Goal: Task Accomplishment & Management: Manage account settings

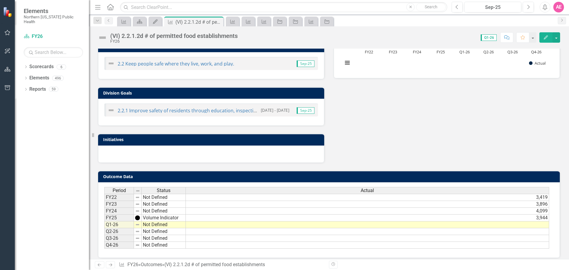
scroll to position [163, 0]
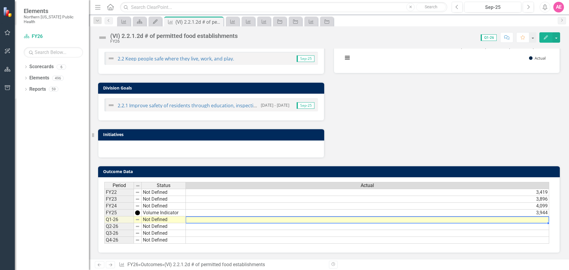
click at [539, 221] on td at bounding box center [367, 219] width 363 height 7
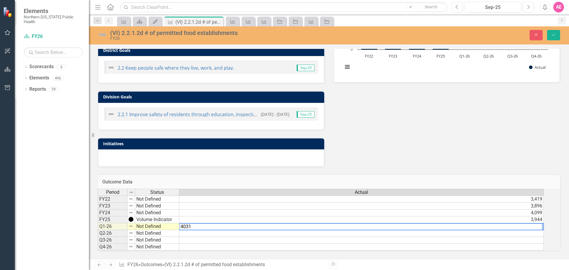
type textarea "4031"
click at [214, 238] on td at bounding box center [361, 240] width 364 height 7
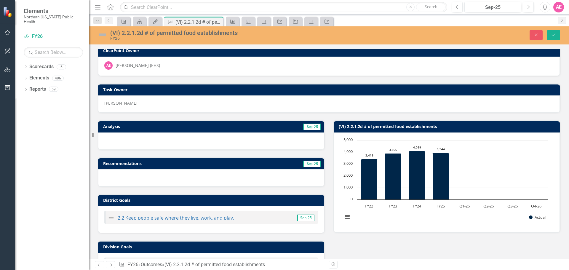
scroll to position [0, 0]
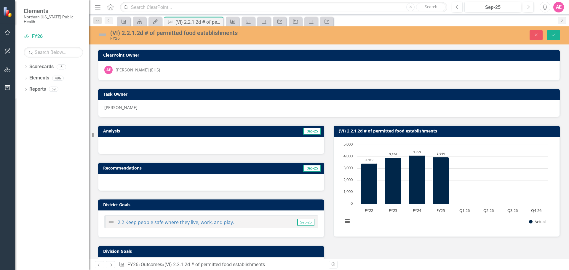
click at [102, 35] on img at bounding box center [102, 34] width 9 height 9
click at [552, 33] on icon "Save" at bounding box center [553, 35] width 5 height 4
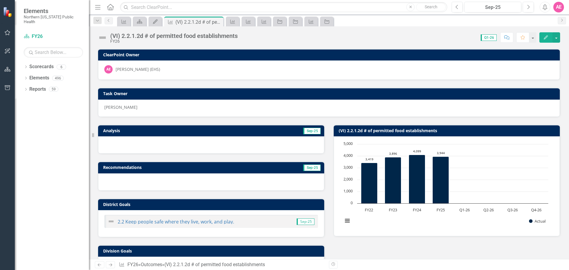
click at [546, 35] on icon "Edit" at bounding box center [545, 37] width 5 height 4
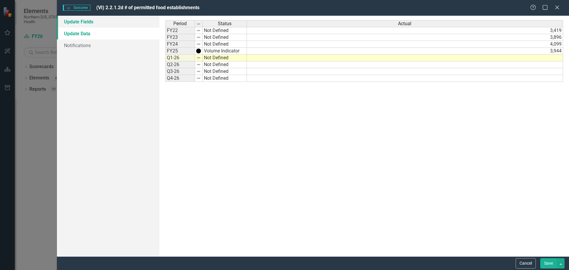
click at [82, 22] on link "Update Fields" at bounding box center [108, 22] width 102 height 12
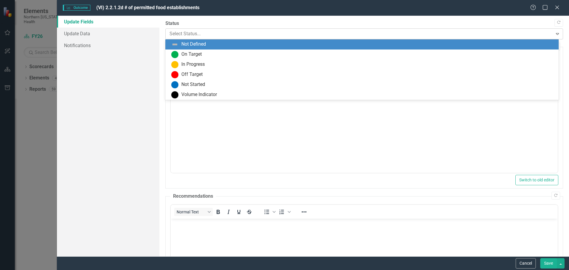
click at [171, 34] on div at bounding box center [358, 34] width 379 height 8
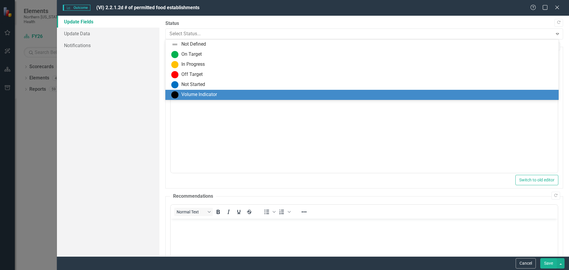
click at [182, 96] on div "Volume Indicator" at bounding box center [199, 94] width 36 height 7
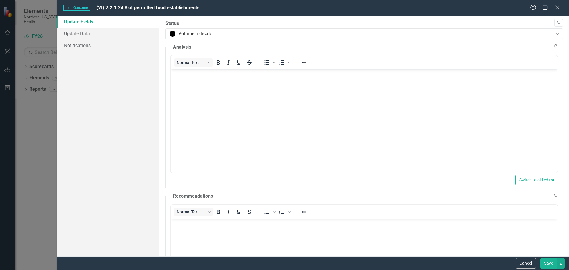
click at [545, 264] on button "Save" at bounding box center [548, 263] width 17 height 10
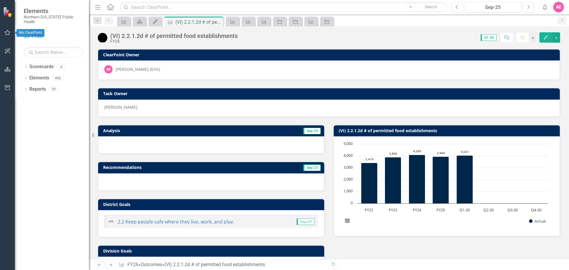
click at [7, 36] on button "button" at bounding box center [7, 33] width 13 height 12
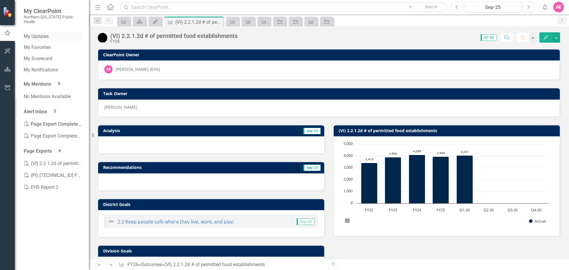
click at [48, 33] on link "My Updates" at bounding box center [53, 36] width 59 height 7
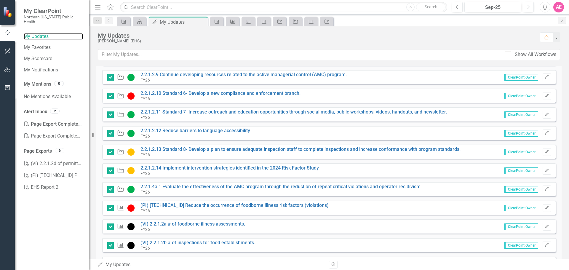
scroll to position [326, 0]
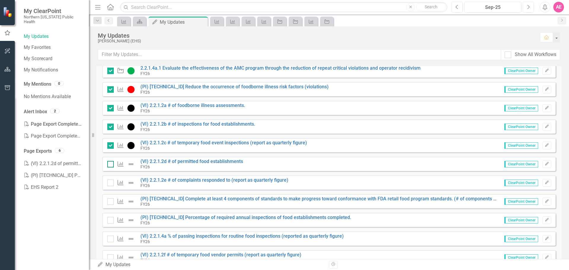
click at [109, 165] on div at bounding box center [110, 164] width 7 height 7
click at [109, 165] on input "checkbox" at bounding box center [109, 163] width 4 height 4
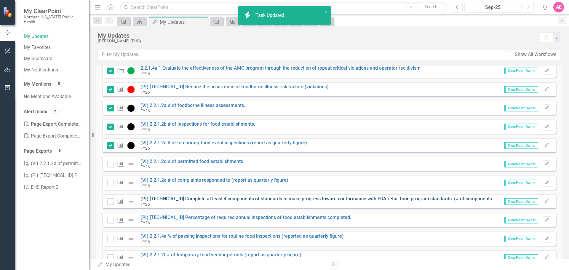
checkbox input "true"
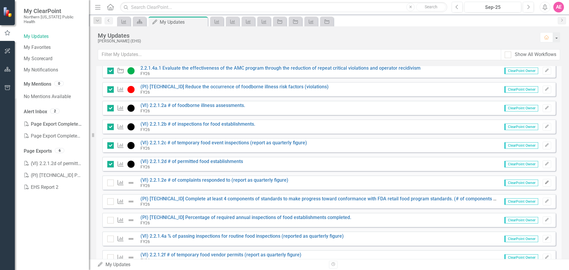
click at [544, 181] on button "Edit" at bounding box center [546, 183] width 9 height 8
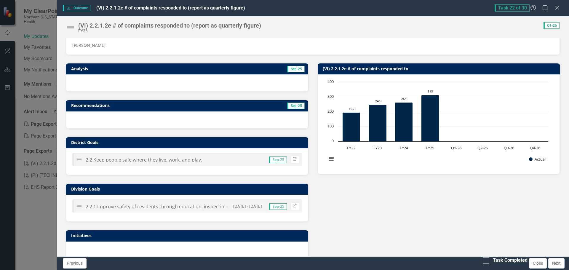
scroll to position [0, 0]
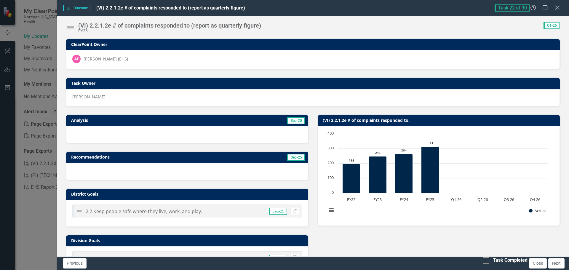
click at [556, 9] on icon at bounding box center [556, 7] width 4 height 4
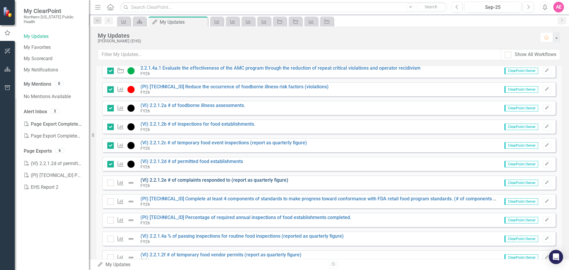
click at [187, 182] on link "(VI) 2.2.1.2e # of complaints responded to (report as quarterly figure)" at bounding box center [214, 180] width 148 height 6
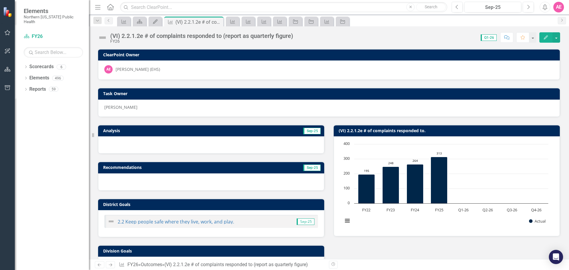
click at [543, 37] on button "Edit" at bounding box center [545, 37] width 13 height 10
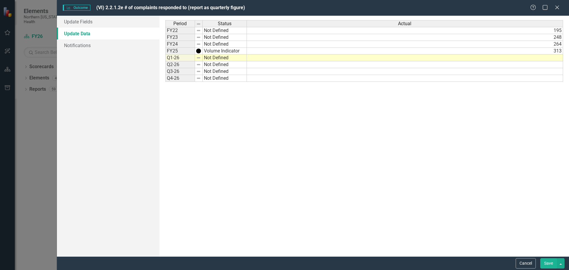
click at [165, 61] on div "Period Status FY22 Not Defined FY23 Not Defined FY24 Not Defined FY25 Volume In…" at bounding box center [165, 51] width 0 height 62
click at [276, 58] on td at bounding box center [405, 57] width 316 height 7
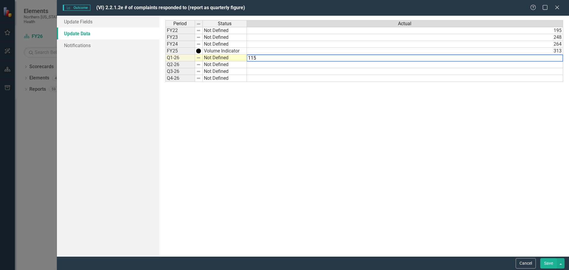
type textarea "115"
click at [276, 122] on div "Period Status Actual FY22 Not Defined 195 FY23 Not Defined 248 FY24 Not Defined…" at bounding box center [363, 136] width 397 height 232
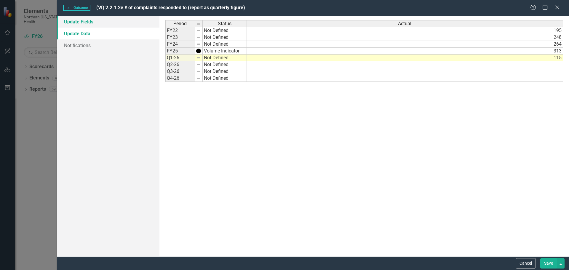
click at [67, 21] on link "Update Fields" at bounding box center [108, 22] width 102 height 12
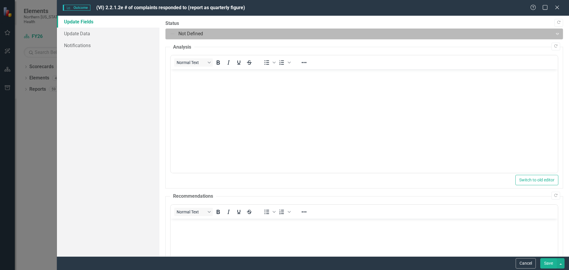
click at [177, 33] on div at bounding box center [358, 34] width 379 height 8
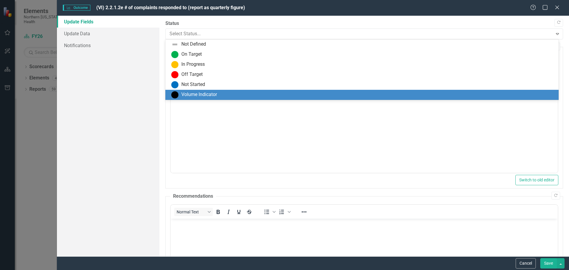
click at [180, 96] on div "Volume Indicator" at bounding box center [363, 94] width 384 height 7
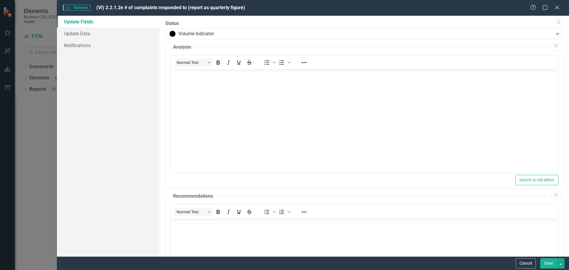
click at [548, 262] on button "Save" at bounding box center [548, 263] width 17 height 10
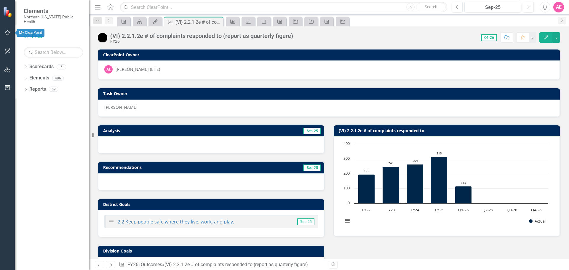
click at [10, 33] on icon "button" at bounding box center [7, 32] width 6 height 5
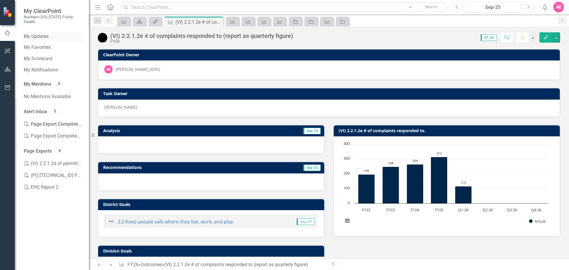
click at [40, 33] on link "My Updates" at bounding box center [53, 36] width 59 height 7
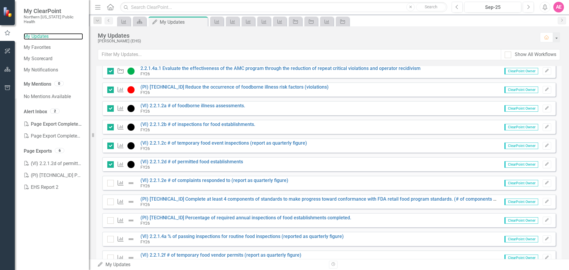
scroll to position [326, 0]
click at [110, 185] on div at bounding box center [110, 182] width 7 height 7
click at [110, 183] on input "checkbox" at bounding box center [109, 181] width 4 height 4
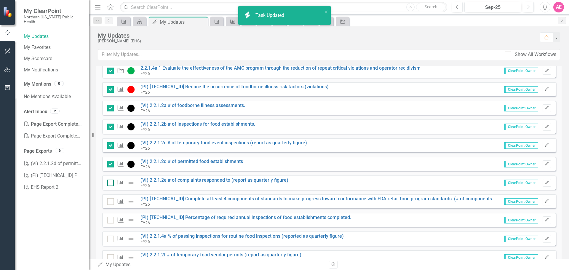
checkbox input "true"
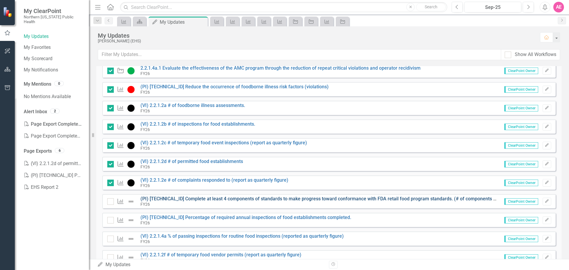
click at [165, 198] on link "(PI) [TECHNICAL_ID] Complete at least 4 components of standards to make progres…" at bounding box center [328, 199] width 377 height 6
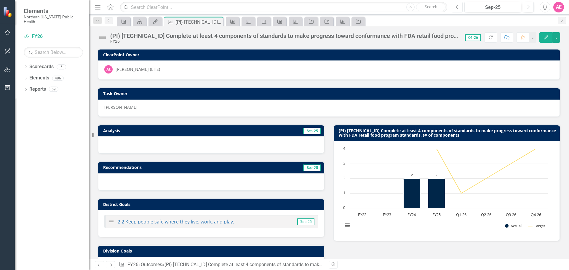
click at [457, 4] on button "Previous" at bounding box center [456, 7] width 11 height 11
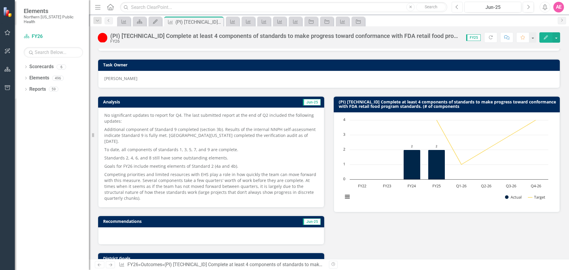
scroll to position [59, 0]
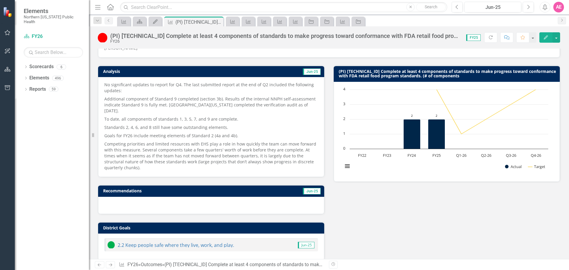
drag, startPoint x: 105, startPoint y: 85, endPoint x: 119, endPoint y: 102, distance: 22.1
click at [119, 102] on span "No significant updates to report for Q4. The last submitted report at the end o…" at bounding box center [211, 126] width 214 height 89
drag, startPoint x: 104, startPoint y: 84, endPoint x: 123, endPoint y: 122, distance: 42.4
click at [123, 122] on span "No significant updates to report for Q4. The last submitted report at the end o…" at bounding box center [211, 126] width 214 height 89
click at [142, 173] on div "No significant updates to report for Q4. The last submitted report at the end o…" at bounding box center [211, 127] width 226 height 100
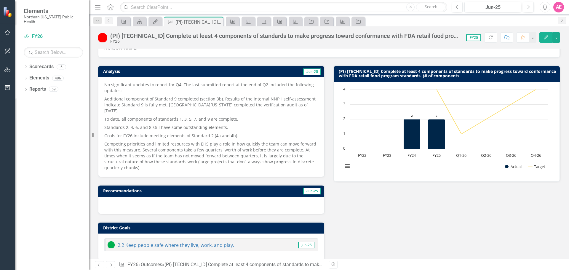
drag, startPoint x: 124, startPoint y: 167, endPoint x: 95, endPoint y: 105, distance: 68.9
click at [95, 105] on div "Analysis Jun-25 No significant updates to report for Q4. The last submitted rep…" at bounding box center [210, 117] width 235 height 119
click at [253, 124] on p "Standards 2, 4, 6, and 8 still have some outstanding elements." at bounding box center [211, 127] width 214 height 8
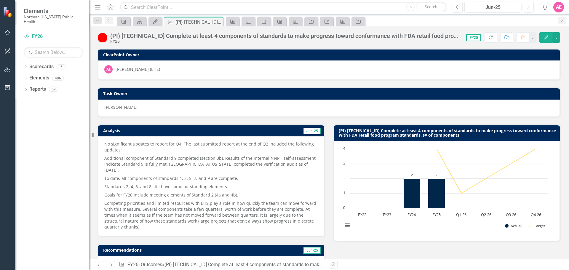
click at [545, 36] on icon "Edit" at bounding box center [545, 37] width 5 height 4
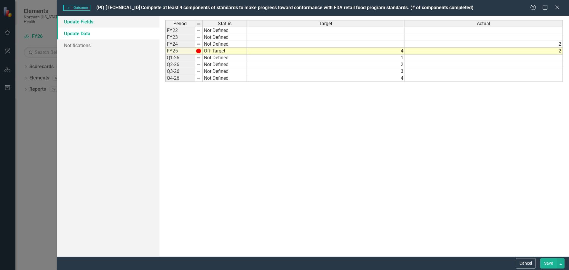
click at [87, 21] on link "Update Fields" at bounding box center [108, 22] width 102 height 12
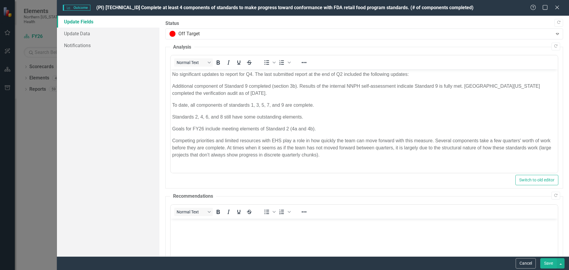
click at [340, 156] on p "Competing priorities and limited resources with EHS play a role in how quickly …" at bounding box center [364, 147] width 384 height 21
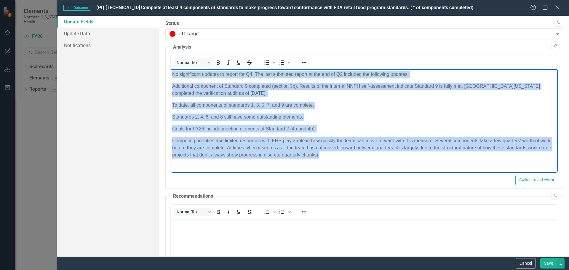
drag, startPoint x: 332, startPoint y: 157, endPoint x: 170, endPoint y: 63, distance: 187.5
click at [170, 69] on html "No significant updates to report for Q4. The last submitted report at the end o…" at bounding box center [363, 116] width 387 height 95
copy body "No significant updates to report for Q4. The last submitted report at the end o…"
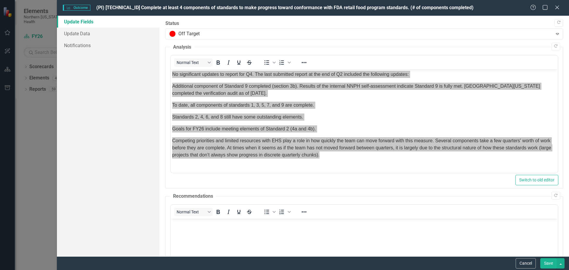
click at [290, 183] on div "Switch to old editor" at bounding box center [364, 180] width 388 height 10
click at [456, 6] on div "Outcome Outcome (PI) [TECHNICAL_ID] Complete at least 4 components of standards…" at bounding box center [296, 7] width 467 height 7
drag, startPoint x: 453, startPoint y: 7, endPoint x: 96, endPoint y: 7, distance: 357.2
click at [395, 7] on div "Outcome Outcome (PI) [TECHNICAL_ID] Complete at least 4 components of standards…" at bounding box center [296, 7] width 467 height 7
drag, startPoint x: 95, startPoint y: 8, endPoint x: 203, endPoint y: 11, distance: 107.8
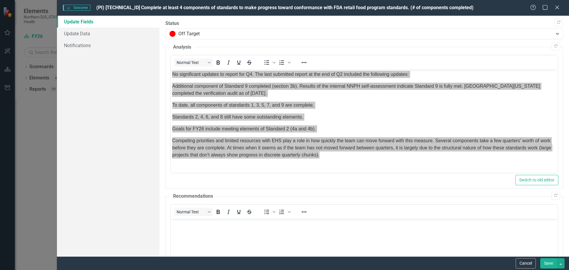
click at [201, 11] on div "Outcome Outcome (PI) [TECHNICAL_ID] Complete at least 4 components of standards…" at bounding box center [313, 8] width 512 height 16
drag, startPoint x: 453, startPoint y: 8, endPoint x: 99, endPoint y: 10, distance: 354.2
click at [157, 9] on div "Outcome Outcome (PI) [TECHNICAL_ID] Complete at least 4 components of standards…" at bounding box center [296, 7] width 467 height 7
drag, startPoint x: 102, startPoint y: 5, endPoint x: 357, endPoint y: 12, distance: 255.1
click at [357, 12] on div "Outcome Outcome (PI) [TECHNICAL_ID] Complete at least 4 components of standards…" at bounding box center [313, 8] width 512 height 16
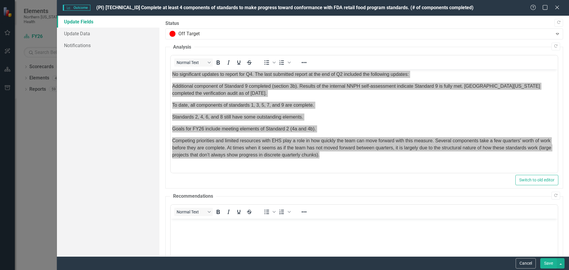
click at [425, 13] on div "Outcome Outcome (PI) [TECHNICAL_ID] Complete at least 4 components of standards…" at bounding box center [313, 8] width 512 height 16
drag, startPoint x: 456, startPoint y: 8, endPoint x: 250, endPoint y: 0, distance: 206.3
click at [269, 0] on div "Outcome Outcome (PI) [TECHNICAL_ID] Complete at least 4 components of standards…" at bounding box center [313, 8] width 512 height 16
drag, startPoint x: 93, startPoint y: 6, endPoint x: 186, endPoint y: 9, distance: 92.7
click at [186, 9] on div "Outcome Outcome (PI) [TECHNICAL_ID] Complete at least 4 components of standards…" at bounding box center [296, 7] width 467 height 7
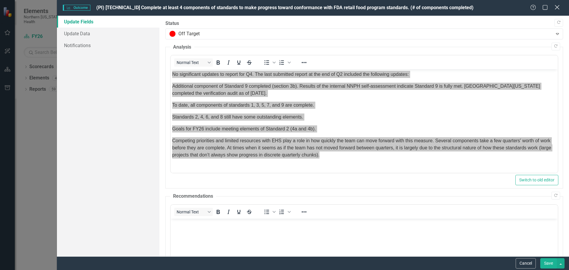
click at [558, 7] on icon "Close" at bounding box center [556, 7] width 7 height 6
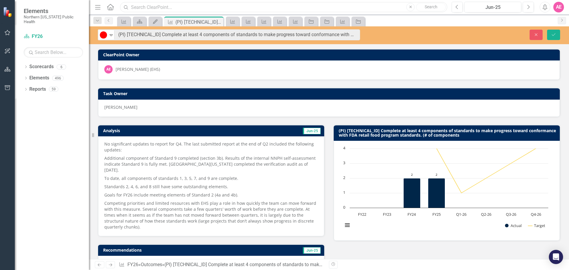
drag, startPoint x: 111, startPoint y: 36, endPoint x: 311, endPoint y: 46, distance: 200.2
click at [353, 42] on div "Off Target Expand (PI) [TECHNICAL_ID] Complete at least 4 components of standar…" at bounding box center [329, 35] width 480 height 18
click at [528, 4] on icon "Next" at bounding box center [527, 6] width 3 height 5
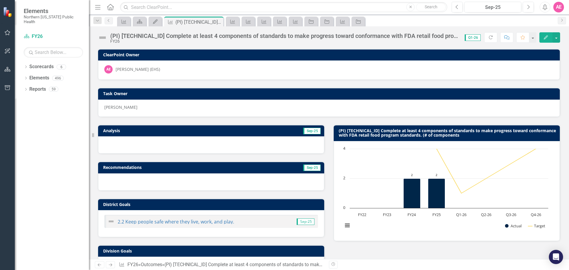
click at [547, 36] on icon "button" at bounding box center [545, 37] width 4 height 4
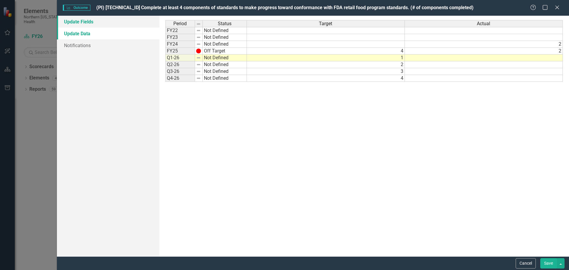
click at [83, 19] on link "Update Fields" at bounding box center [108, 22] width 102 height 12
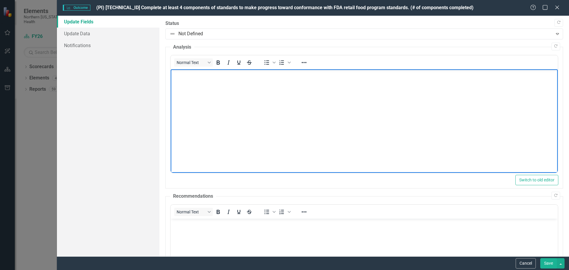
click at [183, 78] on p "Rich Text Area. Press ALT-0 for help." at bounding box center [364, 74] width 384 height 7
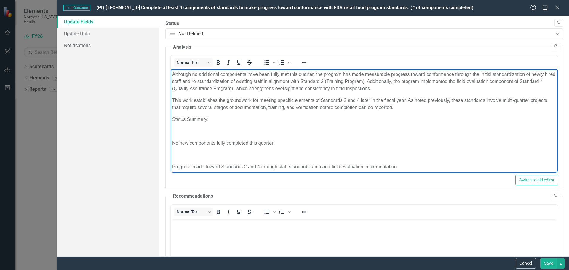
click at [172, 144] on p "No new components fully completed this quarter." at bounding box center [364, 142] width 384 height 7
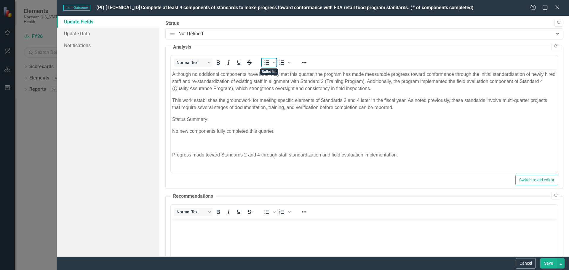
click at [267, 65] on icon "Bullet list" at bounding box center [266, 62] width 7 height 7
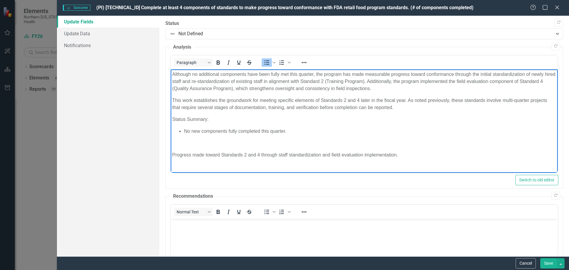
click at [172, 153] on p "Progress made toward Standards 2 and 4 through staff standardization and field …" at bounding box center [364, 154] width 384 height 7
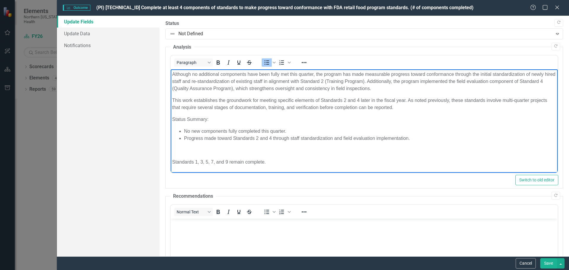
click at [172, 161] on p "Standards 1, 3, 5, 7, and 9 remain complete." at bounding box center [364, 161] width 384 height 7
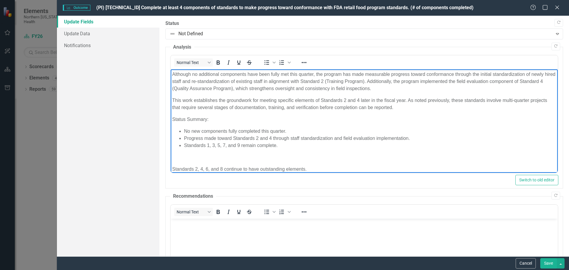
click at [172, 169] on p "Standards 2, 4, 6, and 8 continue to have outstanding elements." at bounding box center [364, 169] width 384 height 7
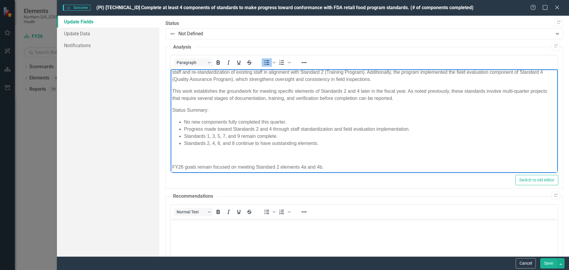
scroll to position [13, 0]
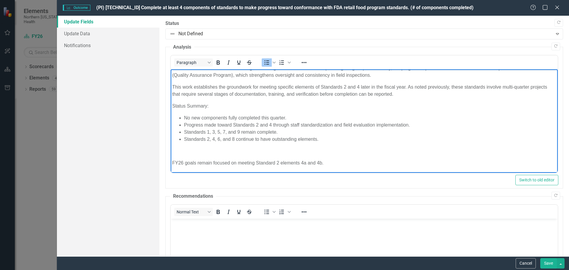
click at [172, 163] on p "FY26 goals remain focused on meeting Standard 2 elements 4a and 4b." at bounding box center [364, 162] width 384 height 7
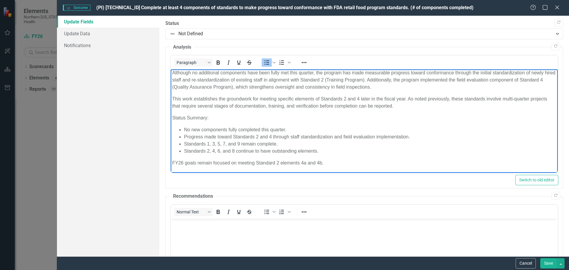
scroll to position [0, 0]
click at [363, 151] on li "Standards 2, 4, 6, and 8 continue to have outstanding elements." at bounding box center [370, 152] width 372 height 7
click at [211, 121] on p "Status Summary:" at bounding box center [364, 119] width 384 height 7
drag, startPoint x: 211, startPoint y: 121, endPoint x: 193, endPoint y: 95, distance: 31.1
click at [176, 119] on p "Status Summary:" at bounding box center [364, 119] width 384 height 7
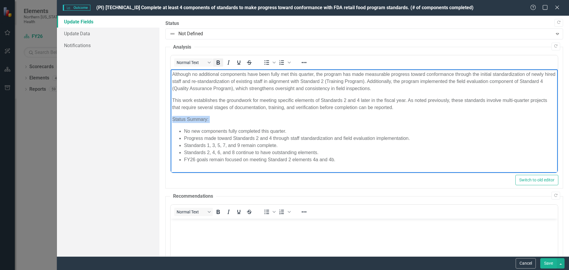
drag, startPoint x: 220, startPoint y: 62, endPoint x: 140, endPoint y: 29, distance: 86.8
click at [220, 62] on icon "Bold" at bounding box center [217, 62] width 7 height 7
click at [511, 167] on body "Although no additional components have been fully met this quarter, the program…" at bounding box center [363, 119] width 387 height 100
click at [84, 28] on link "Update Data" at bounding box center [108, 34] width 102 height 12
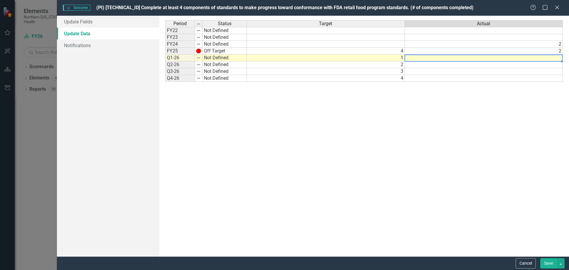
click at [416, 59] on td at bounding box center [484, 57] width 158 height 7
type textarea "0"
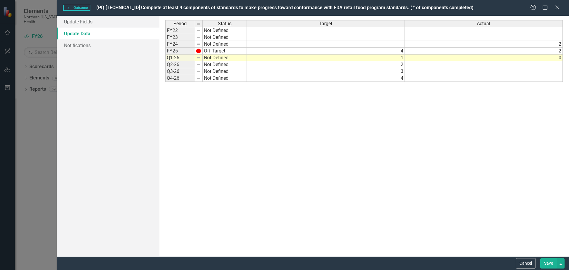
click at [436, 142] on div "Period Status Target Actual FY22 Not Defined FY23 Not Defined FY24 Not Defined …" at bounding box center [363, 136] width 397 height 232
click at [549, 263] on button "Save" at bounding box center [548, 263] width 17 height 10
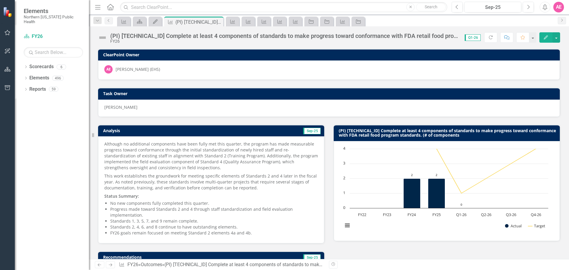
click at [548, 36] on icon "Edit" at bounding box center [545, 37] width 5 height 4
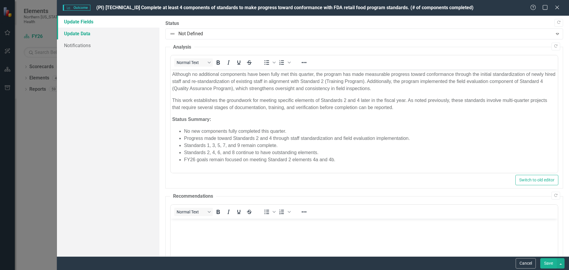
click at [76, 31] on link "Update Data" at bounding box center [108, 34] width 102 height 12
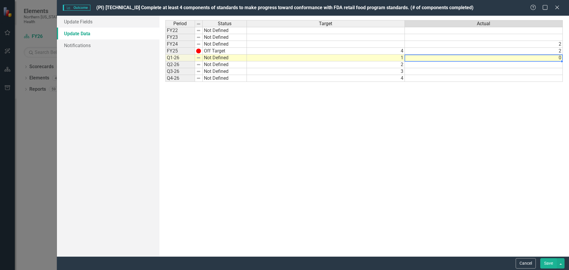
click at [432, 58] on td "0" at bounding box center [484, 57] width 158 height 7
click at [198, 58] on img at bounding box center [198, 57] width 5 height 5
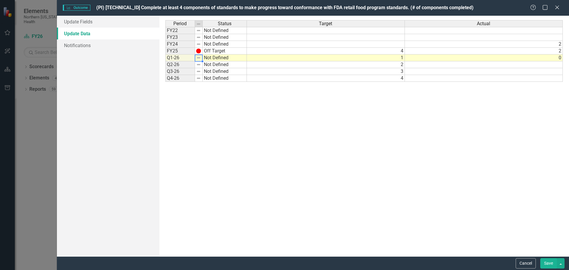
click at [198, 58] on img at bounding box center [198, 57] width 5 height 5
click at [86, 20] on link "Update Fields" at bounding box center [108, 22] width 102 height 12
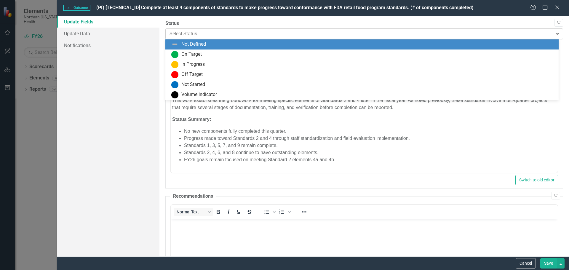
click at [173, 33] on div at bounding box center [358, 34] width 379 height 8
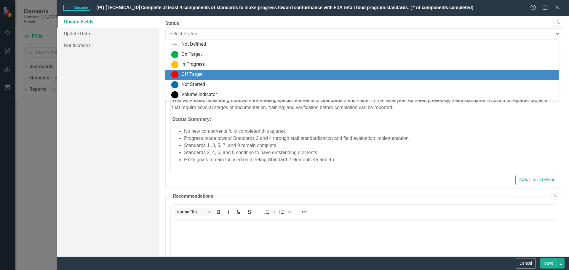
click at [204, 74] on div "Off Target" at bounding box center [363, 74] width 384 height 7
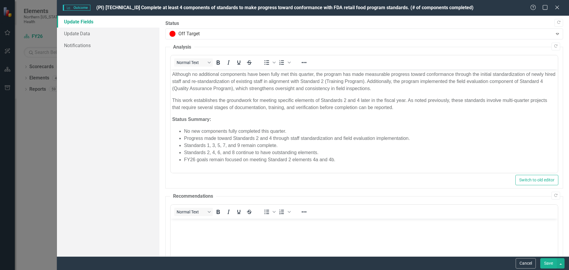
click at [546, 262] on button "Save" at bounding box center [548, 263] width 17 height 10
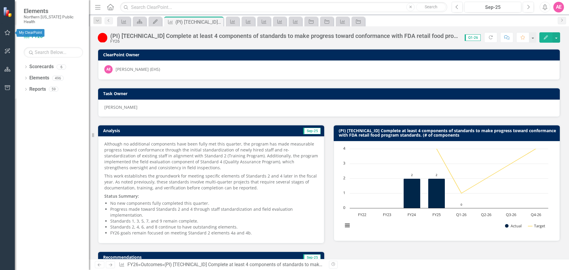
click at [7, 30] on icon "button" at bounding box center [7, 32] width 6 height 5
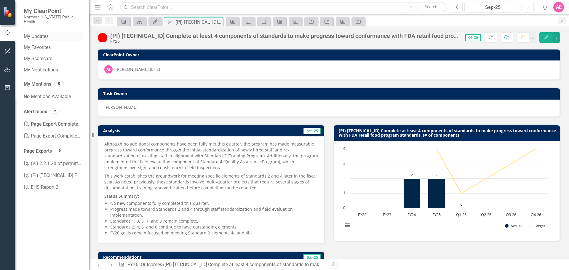
click at [46, 33] on link "My Updates" at bounding box center [53, 36] width 59 height 7
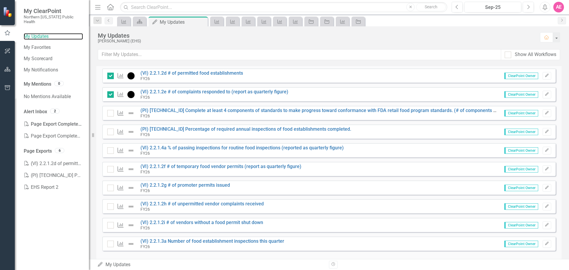
scroll to position [415, 0]
click at [108, 112] on input "checkbox" at bounding box center [109, 111] width 4 height 4
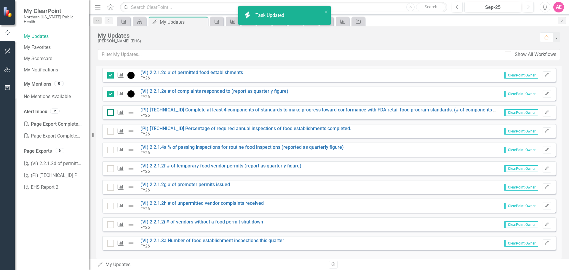
checkbox input "true"
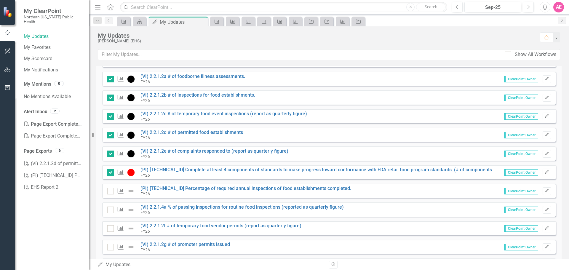
scroll to position [364, 0]
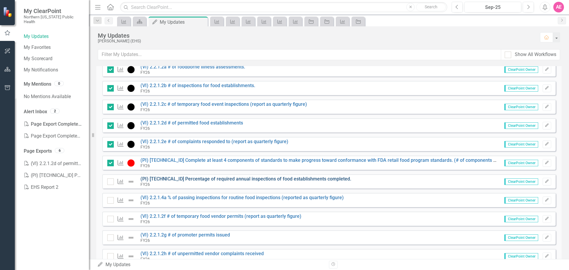
click at [173, 178] on link "(PI) [TECHNICAL_ID] Percentage of required annual inspections of food establish…" at bounding box center [245, 179] width 211 height 6
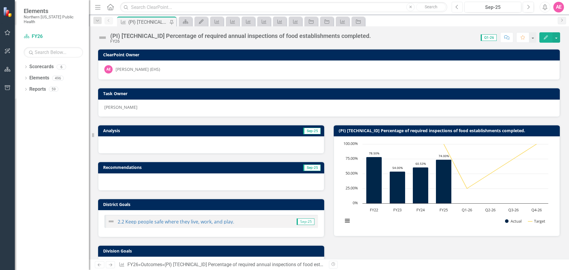
click at [458, 5] on icon "Previous" at bounding box center [456, 6] width 3 height 5
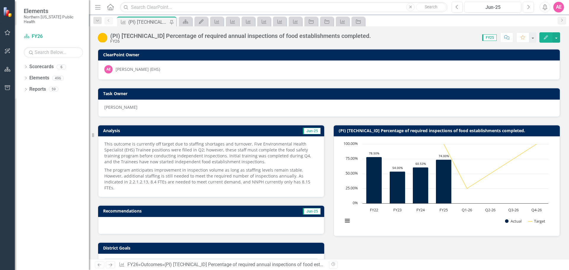
click at [545, 34] on button "Edit" at bounding box center [545, 37] width 13 height 10
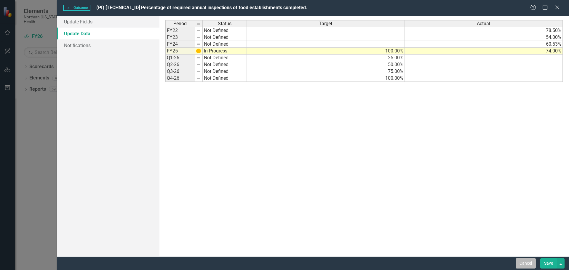
click at [524, 262] on button "Cancel" at bounding box center [525, 263] width 20 height 10
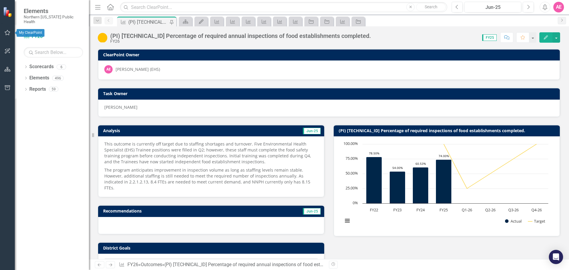
click at [2, 31] on button "button" at bounding box center [7, 33] width 13 height 12
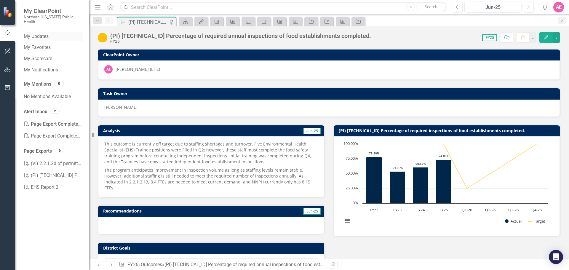
click at [45, 33] on link "My Updates" at bounding box center [53, 36] width 59 height 7
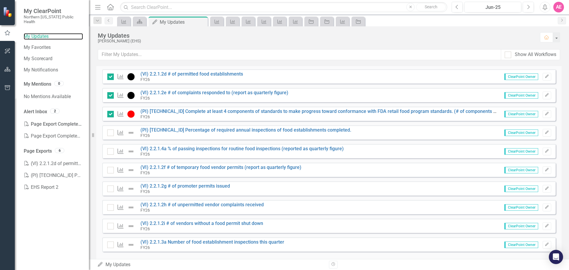
scroll to position [415, 0]
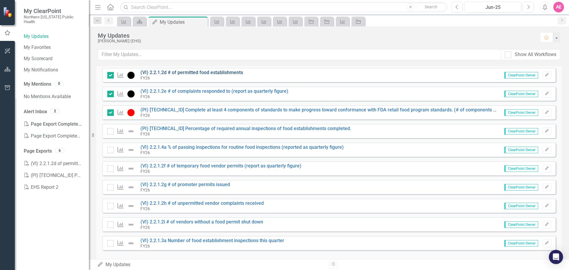
click at [204, 73] on link "(VI) 2.2.1.2d # of permitted food establishments" at bounding box center [191, 73] width 102 height 6
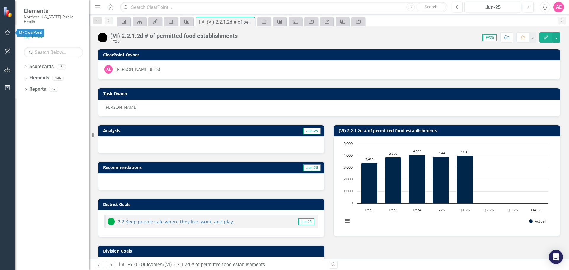
click at [5, 33] on icon "button" at bounding box center [7, 32] width 6 height 5
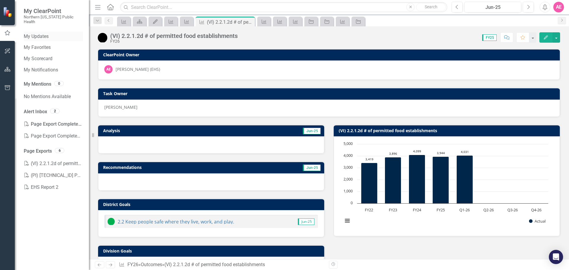
click at [43, 33] on link "My Updates" at bounding box center [53, 36] width 59 height 7
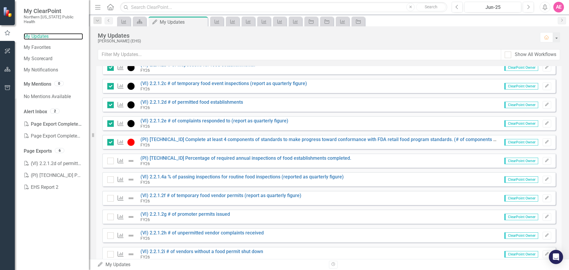
scroll to position [415, 0]
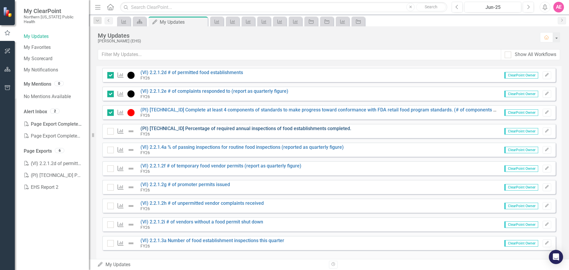
click at [226, 130] on link "(PI) [TECHNICAL_ID] Percentage of required annual inspections of food establish…" at bounding box center [245, 129] width 211 height 6
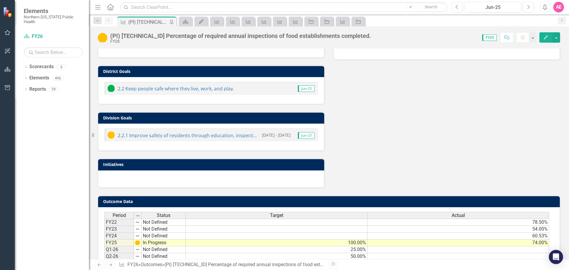
scroll to position [201, 0]
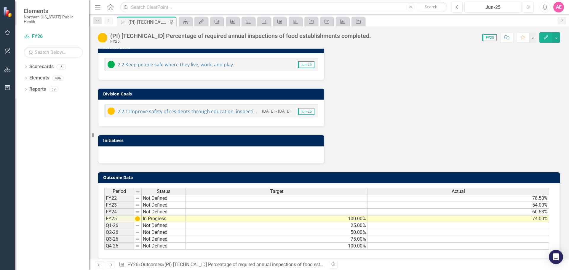
click at [543, 36] on button "Edit" at bounding box center [545, 37] width 13 height 10
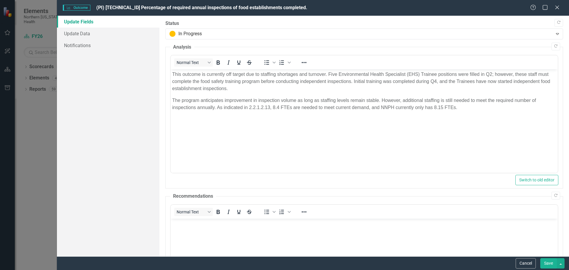
scroll to position [0, 0]
click at [86, 34] on link "Update Data" at bounding box center [108, 34] width 102 height 12
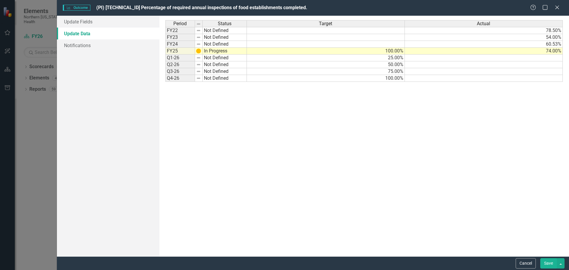
click at [468, 59] on td at bounding box center [484, 57] width 158 height 7
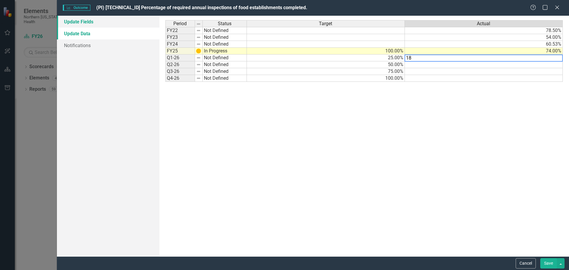
type textarea "18"
click at [78, 22] on link "Update Fields" at bounding box center [108, 22] width 102 height 12
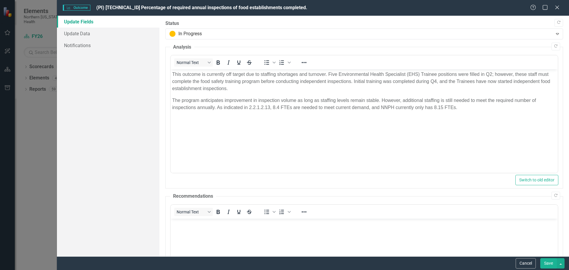
click at [282, 145] on body "This outcome is currently off target due to staffing shortages and turnover. Fi…" at bounding box center [363, 113] width 387 height 89
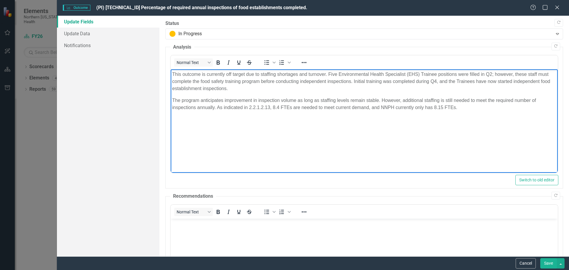
click at [468, 155] on body "This outcome is currently off target due to staffing shortages and turnover. Fi…" at bounding box center [363, 113] width 387 height 89
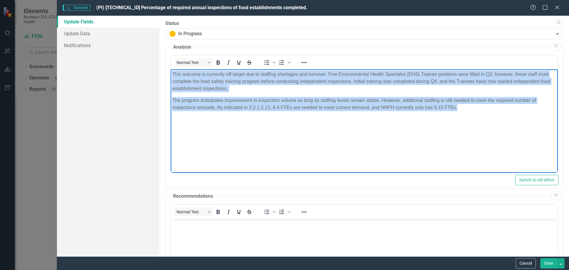
drag, startPoint x: 463, startPoint y: 108, endPoint x: 169, endPoint y: 73, distance: 296.2
click at [170, 73] on html "This outcome is currently off target due to staffing shortages and turnover. Fi…" at bounding box center [363, 113] width 387 height 89
click at [236, 90] on p "This outcome is currently off target due to staffing shortages and turnover. Fi…" at bounding box center [364, 81] width 384 height 21
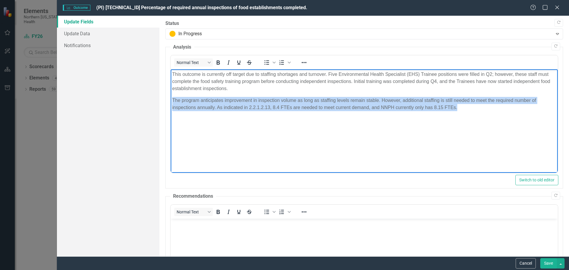
drag, startPoint x: 172, startPoint y: 99, endPoint x: 458, endPoint y: 116, distance: 286.9
click at [458, 116] on body "This outcome is currently off target due to staffing shortages and turnover. Fi…" at bounding box center [363, 113] width 387 height 89
drag, startPoint x: 422, startPoint y: 98, endPoint x: 462, endPoint y: 135, distance: 54.9
click at [462, 135] on body "This outcome is currently off target due to staffing shortages and turnover. Fi…" at bounding box center [363, 113] width 387 height 89
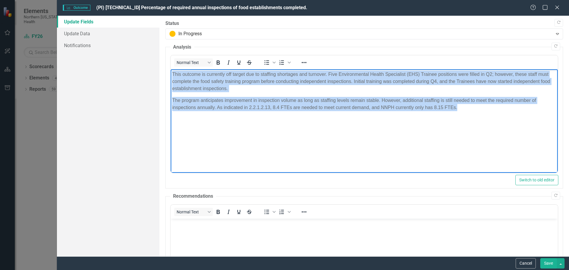
drag, startPoint x: 464, startPoint y: 110, endPoint x: 172, endPoint y: 75, distance: 293.6
click at [172, 75] on body "This outcome is currently off target due to staffing shortages and turnover. Fi…" at bounding box center [363, 113] width 387 height 89
copy body "This outcome is currently off target due to staffing shortages and turnover. Fi…"
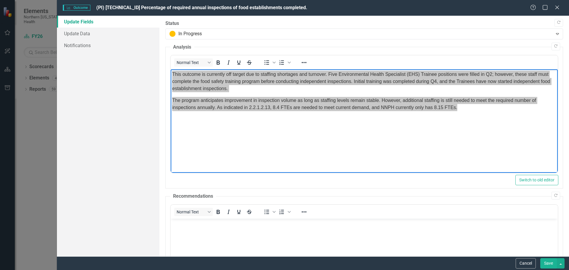
click at [256, 174] on fieldset "Analysis <p data-start="110" data-end="501">This outcome is currently off targe…" at bounding box center [363, 116] width 397 height 145
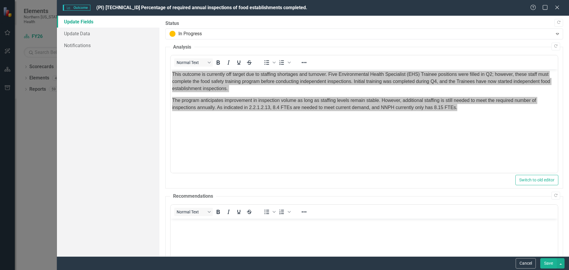
drag, startPoint x: 288, startPoint y: 7, endPoint x: 206, endPoint y: 4, distance: 82.4
click at [206, 4] on div "Outcome Outcome (PI) [TECHNICAL_ID] Percentage of required annual inspections o…" at bounding box center [313, 8] width 512 height 16
drag, startPoint x: 289, startPoint y: 9, endPoint x: 101, endPoint y: 0, distance: 187.7
click at [105, 0] on div "Outcome Outcome (PI) [TECHNICAL_ID] Percentage of required annual inspections o…" at bounding box center [313, 8] width 512 height 16
drag, startPoint x: 97, startPoint y: 8, endPoint x: 191, endPoint y: 10, distance: 94.8
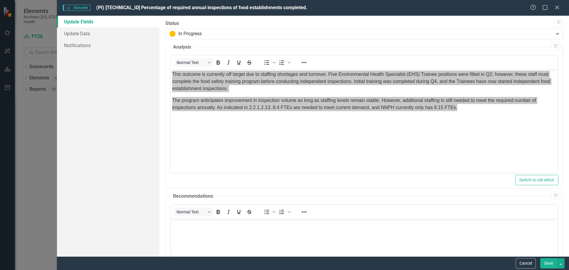
click at [100, 7] on div "Outcome Outcome (PI) [TECHNICAL_ID] Percentage of required annual inspections o…" at bounding box center [296, 7] width 467 height 7
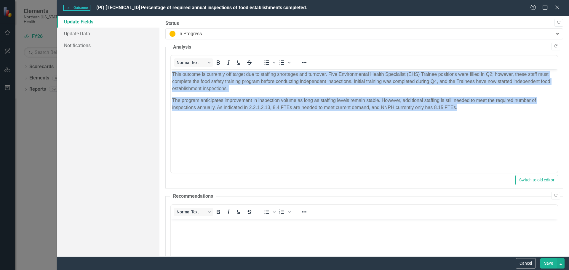
click at [301, 153] on body "This outcome is currently off target due to staffing shortages and turnover. Fi…" at bounding box center [363, 113] width 387 height 89
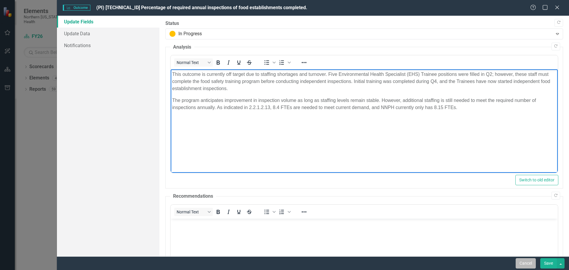
click at [524, 263] on button "Cancel" at bounding box center [525, 263] width 20 height 10
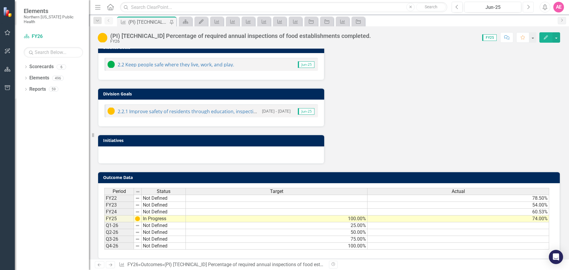
click at [528, 8] on icon "Next" at bounding box center [527, 6] width 3 height 5
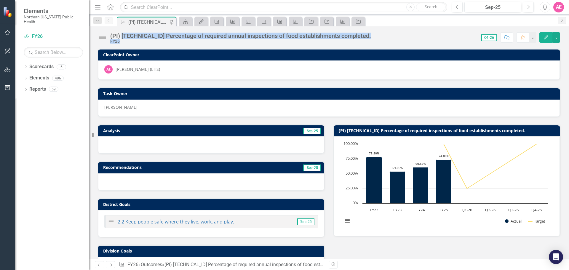
drag, startPoint x: 359, startPoint y: 36, endPoint x: 121, endPoint y: 36, distance: 237.8
click at [121, 36] on div "(PI) [TECHNICAL_ID] Percentage of required annual inspections of food establish…" at bounding box center [329, 35] width 480 height 18
copy div "[TECHNICAL_ID] Percentage of required annual inspections of food establishments…"
click at [259, 59] on td "ClearPoint Owner" at bounding box center [329, 55] width 453 height 9
click at [454, 61] on div "AE Amber English (EHS)" at bounding box center [328, 69] width 461 height 19
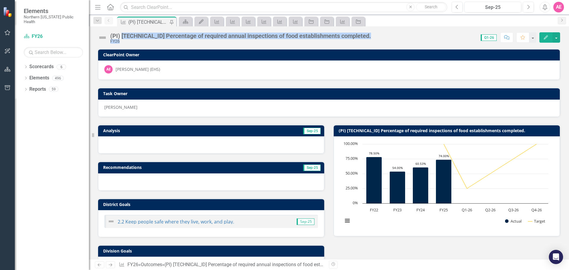
click at [544, 39] on icon "button" at bounding box center [545, 37] width 4 height 4
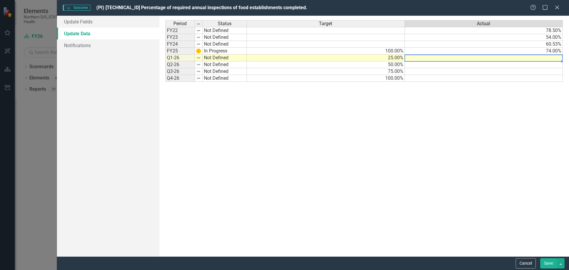
click at [424, 56] on td at bounding box center [484, 57] width 158 height 7
type textarea "18"
click at [86, 23] on link "Update Fields" at bounding box center [108, 22] width 102 height 12
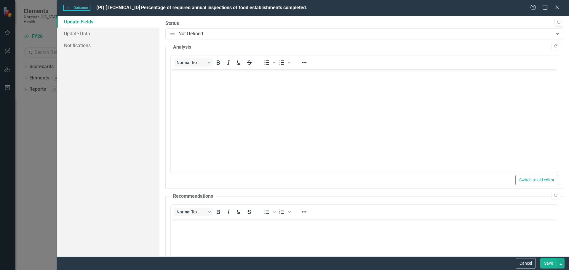
click at [192, 81] on body "Rich Text Area. Press ALT-0 for help." at bounding box center [363, 113] width 387 height 89
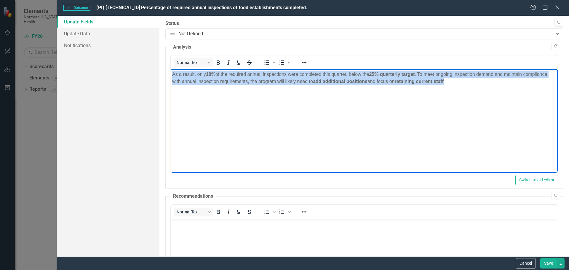
drag, startPoint x: 450, startPoint y: 84, endPoint x: 134, endPoint y: 73, distance: 315.6
click at [170, 73] on html "As a result, only 18% of the required annual inspections were completed this qu…" at bounding box center [363, 113] width 387 height 89
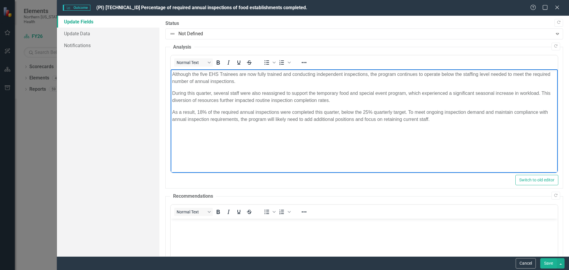
click at [551, 265] on button "Save" at bounding box center [548, 263] width 17 height 10
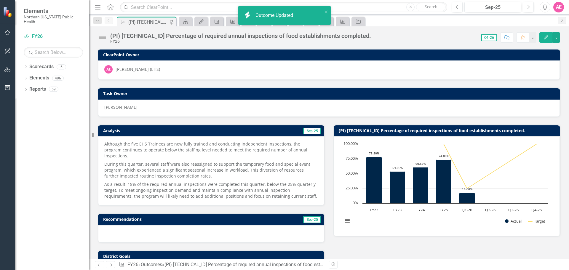
click at [545, 36] on icon "Edit" at bounding box center [545, 37] width 5 height 4
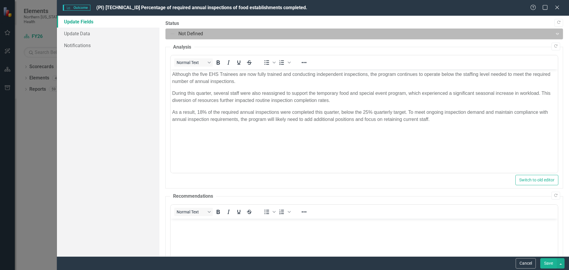
click at [179, 35] on div at bounding box center [358, 34] width 379 height 8
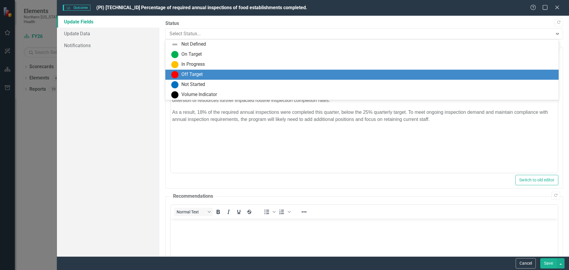
drag, startPoint x: 183, startPoint y: 76, endPoint x: 13, endPoint y: 6, distance: 184.1
click at [183, 76] on div "Off Target" at bounding box center [191, 74] width 21 height 7
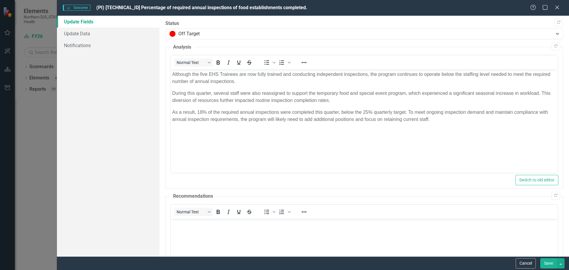
drag, startPoint x: 546, startPoint y: 264, endPoint x: 239, endPoint y: 8, distance: 399.2
click at [546, 264] on button "Save" at bounding box center [548, 263] width 17 height 10
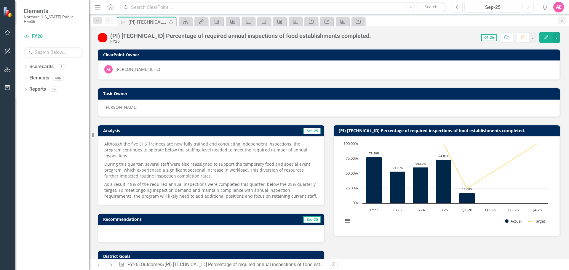
click at [4, 33] on icon "button" at bounding box center [7, 32] width 6 height 5
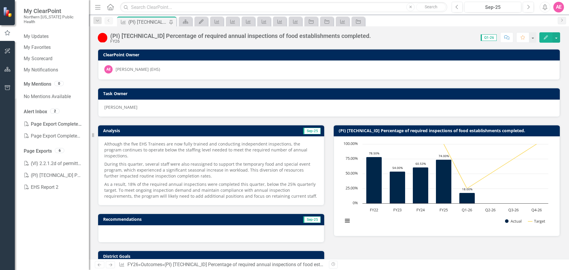
click at [45, 26] on div "My ClearPoint Northern Nevada Public Health" at bounding box center [52, 16] width 74 height 32
click at [46, 33] on link "My Updates" at bounding box center [53, 36] width 59 height 7
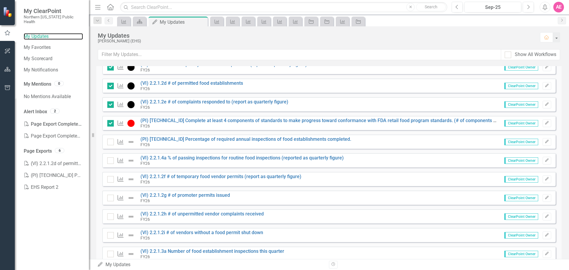
scroll to position [424, 0]
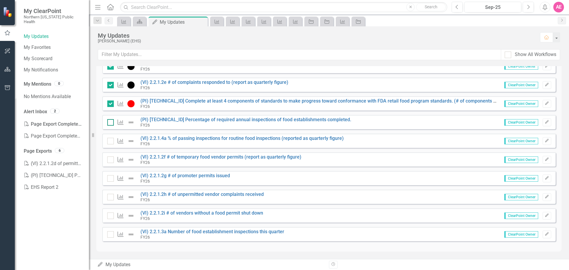
click at [112, 122] on div at bounding box center [110, 122] width 7 height 7
click at [111, 122] on input "checkbox" at bounding box center [109, 121] width 4 height 4
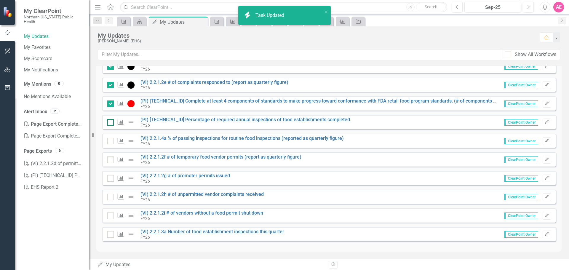
checkbox input "true"
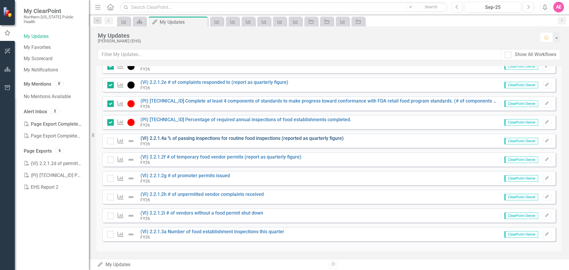
click at [180, 139] on link "(VI) 2.2.1.4a % of passing inspections for routine food inspections (reported a…" at bounding box center [241, 138] width 203 height 6
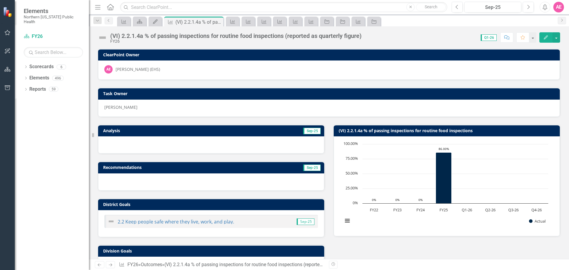
click at [543, 35] on icon "Edit" at bounding box center [545, 37] width 5 height 4
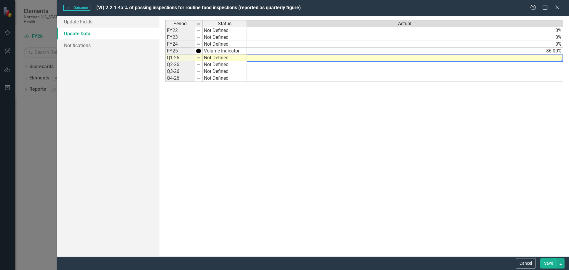
click at [552, 56] on td at bounding box center [405, 57] width 316 height 7
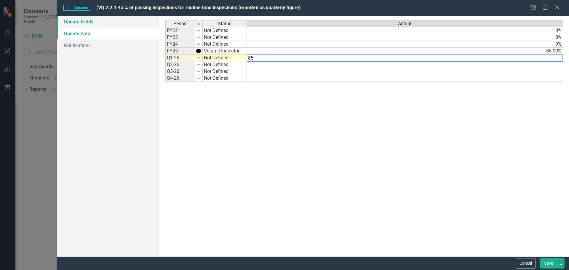
type textarea "85"
click at [77, 23] on link "Update Fields" at bounding box center [108, 22] width 102 height 12
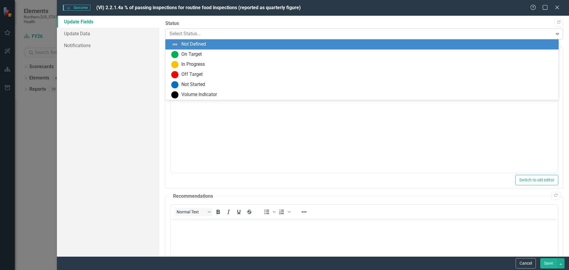
click at [175, 32] on div at bounding box center [358, 34] width 379 height 8
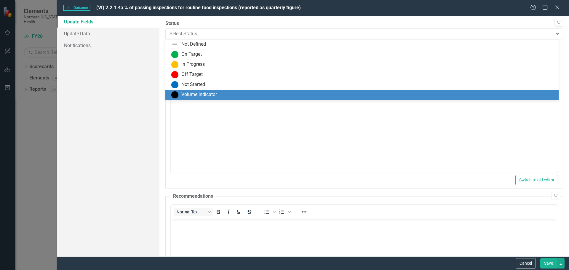
click at [180, 96] on div "Volume Indicator" at bounding box center [363, 94] width 384 height 7
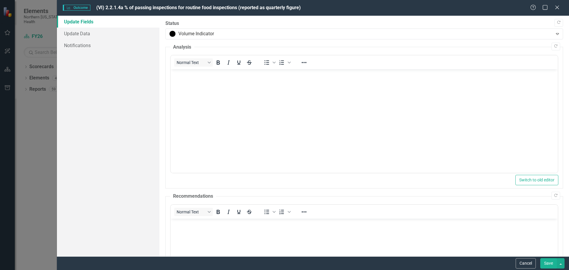
click at [547, 262] on button "Save" at bounding box center [548, 263] width 17 height 10
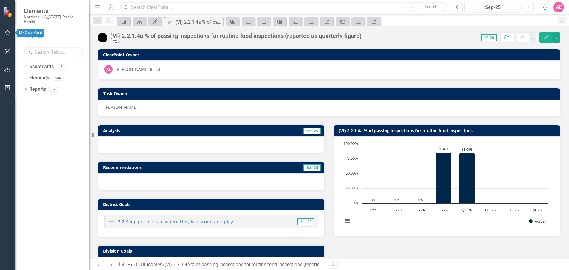
click at [8, 31] on icon "button" at bounding box center [7, 32] width 6 height 5
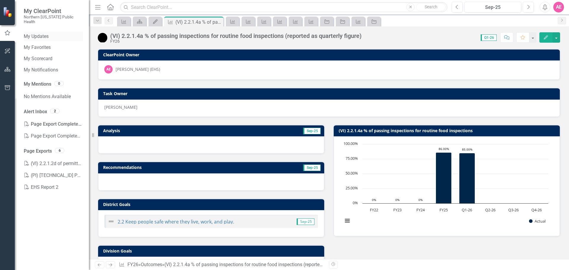
click at [50, 33] on link "My Updates" at bounding box center [53, 36] width 59 height 7
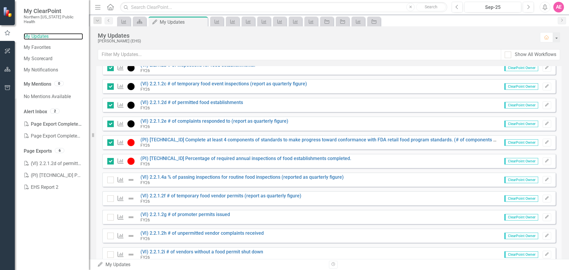
scroll to position [385, 0]
click at [110, 180] on div at bounding box center [110, 179] width 7 height 7
click at [110, 180] on input "checkbox" at bounding box center [109, 178] width 4 height 4
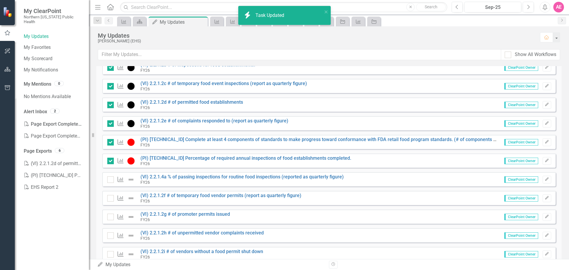
checkbox input "true"
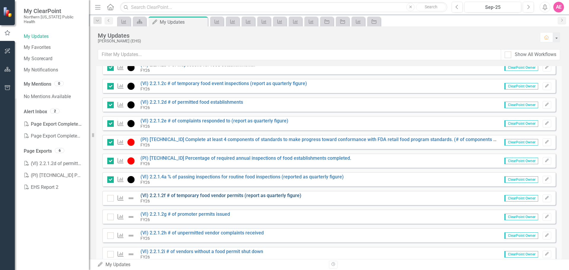
click at [195, 195] on link "(VI) 2.2.1.2f # of temporary food vendor permits (report as quarterly figure)" at bounding box center [220, 196] width 161 height 6
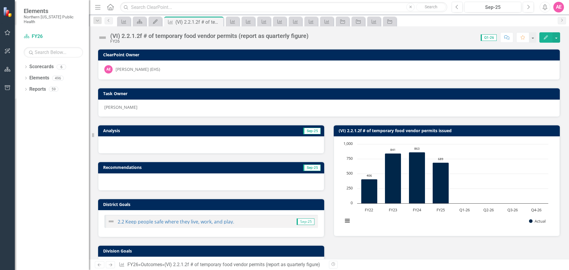
click at [545, 37] on icon "Edit" at bounding box center [545, 37] width 5 height 4
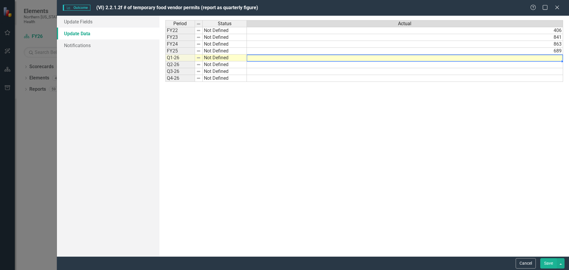
click at [537, 58] on td at bounding box center [405, 57] width 316 height 7
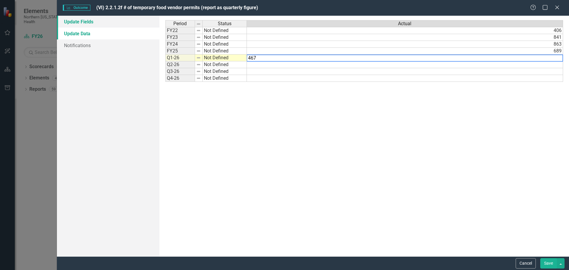
type textarea "467"
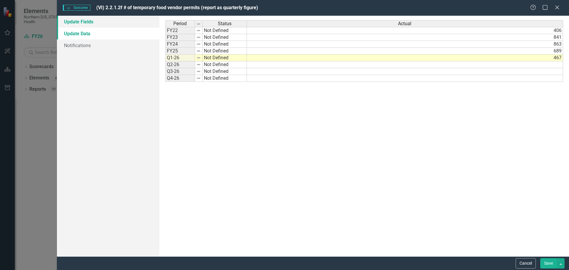
click at [81, 20] on link "Update Fields" at bounding box center [108, 22] width 102 height 12
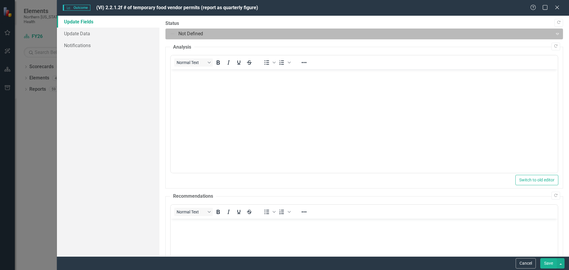
click at [174, 35] on div at bounding box center [358, 34] width 379 height 8
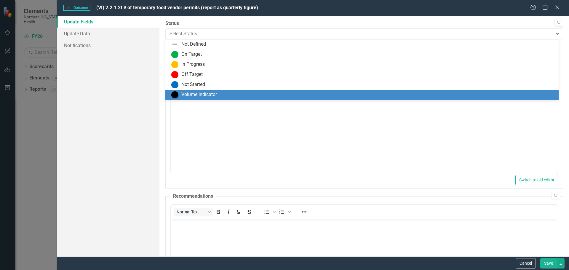
click at [198, 96] on div "Volume Indicator" at bounding box center [199, 94] width 36 height 7
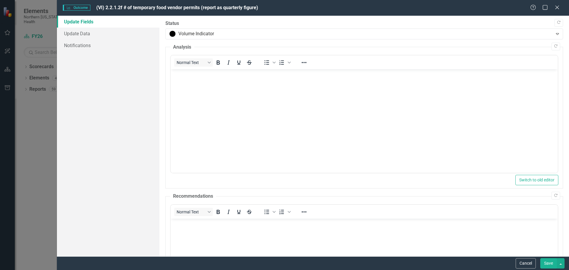
click at [551, 262] on button "Save" at bounding box center [548, 263] width 17 height 10
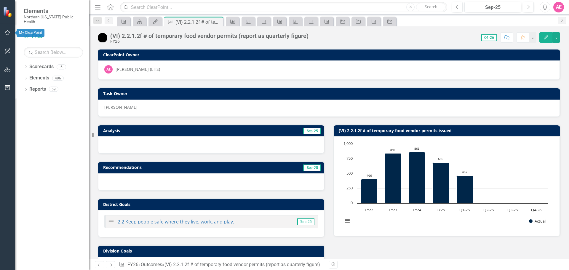
click at [5, 32] on icon "button" at bounding box center [7, 32] width 6 height 5
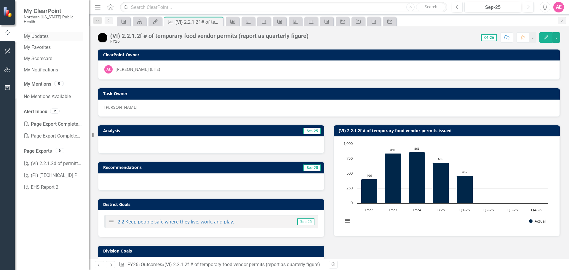
click at [33, 33] on link "My Updates" at bounding box center [53, 36] width 59 height 7
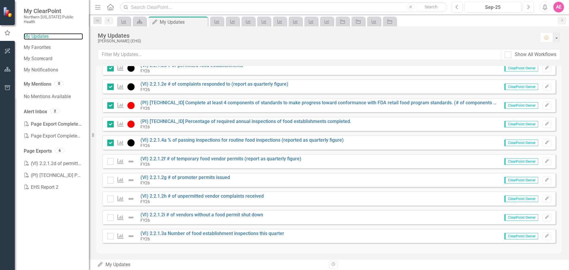
scroll to position [424, 0]
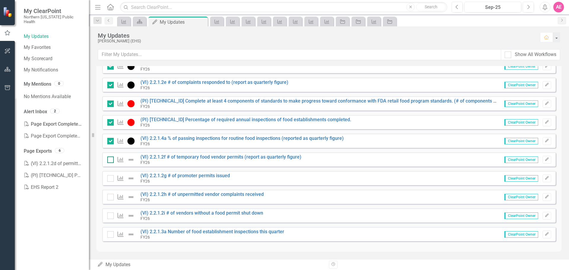
click at [112, 159] on div at bounding box center [110, 159] width 7 height 7
click at [111, 159] on input "checkbox" at bounding box center [109, 158] width 4 height 4
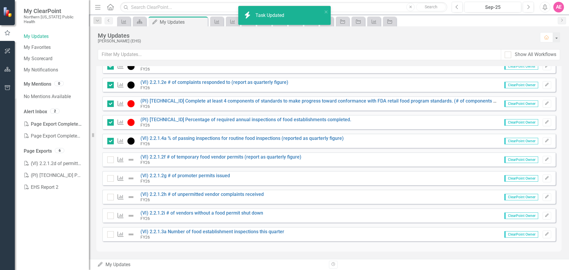
checkbox input "true"
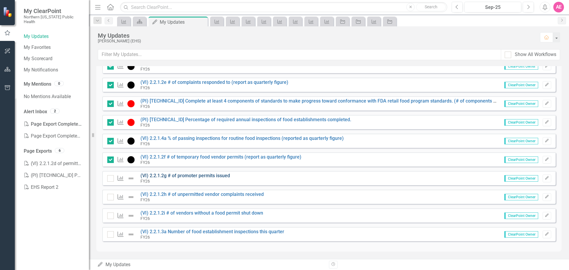
click at [190, 176] on link "(VI) 2.2.1.2g # of promoter permits issued" at bounding box center [184, 176] width 89 height 6
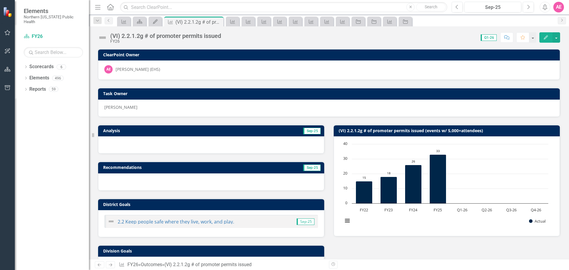
click at [542, 36] on button "Edit" at bounding box center [545, 37] width 13 height 10
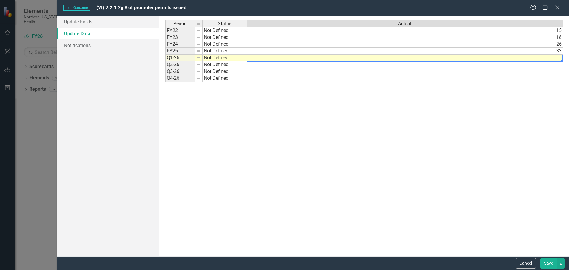
click at [555, 55] on td at bounding box center [405, 57] width 316 height 7
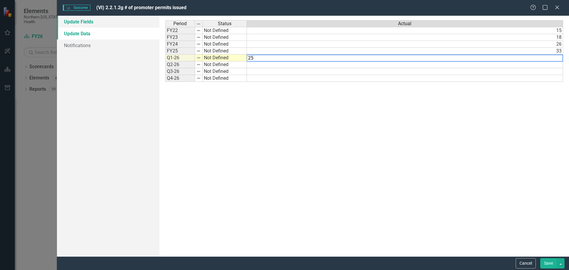
type textarea "25"
click at [78, 22] on link "Update Fields" at bounding box center [108, 22] width 102 height 12
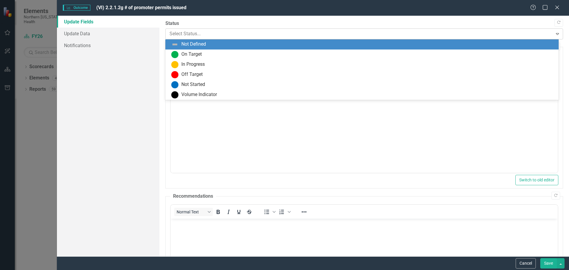
click at [204, 35] on div at bounding box center [358, 34] width 379 height 8
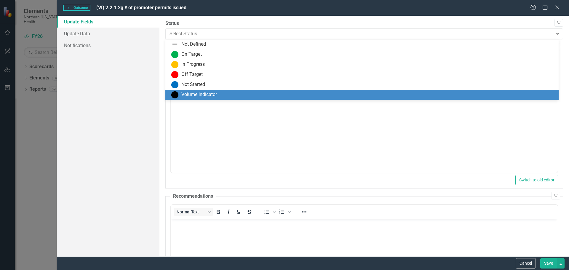
click at [192, 95] on div "Volume Indicator" at bounding box center [199, 94] width 36 height 7
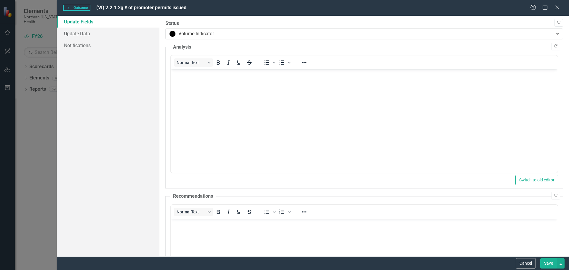
click at [551, 266] on button "Save" at bounding box center [548, 263] width 17 height 10
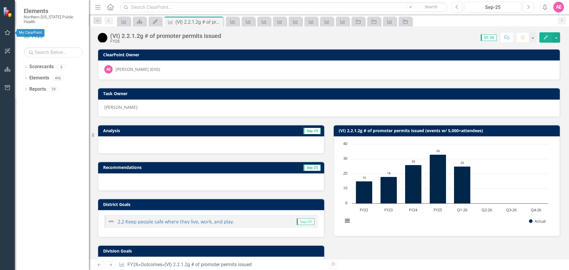
click at [7, 31] on icon "button" at bounding box center [8, 32] width 6 height 5
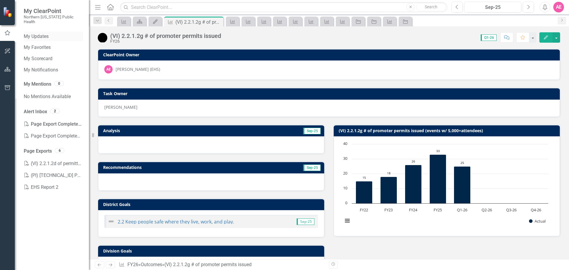
click at [36, 33] on link "My Updates" at bounding box center [53, 36] width 59 height 7
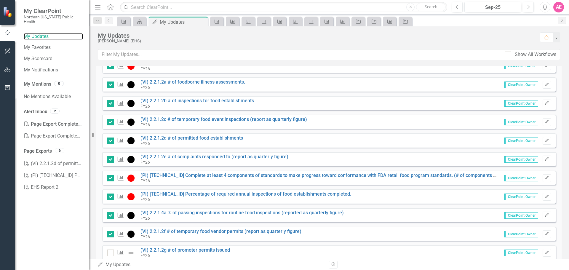
scroll to position [355, 0]
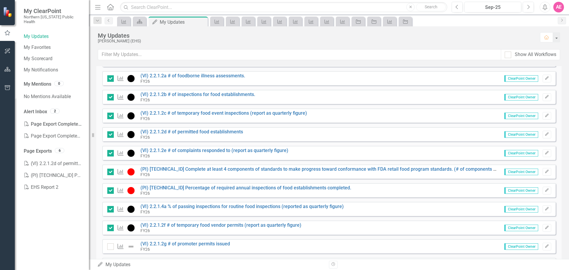
click at [108, 250] on div "Outcome" at bounding box center [122, 246] width 30 height 7
click at [108, 247] on input "checkbox" at bounding box center [109, 245] width 4 height 4
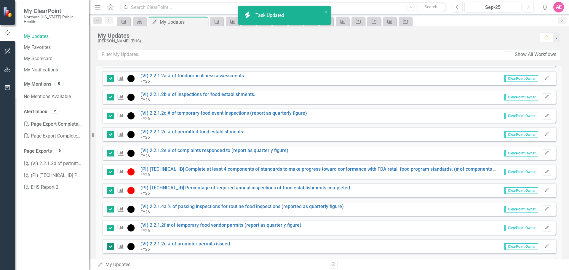
checkbox input "true"
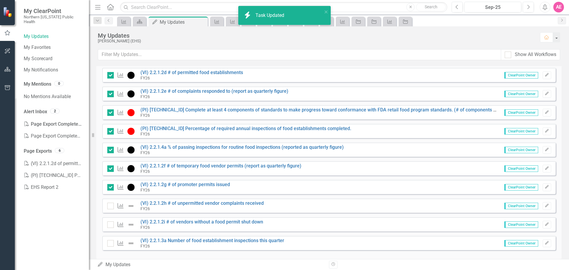
scroll to position [424, 0]
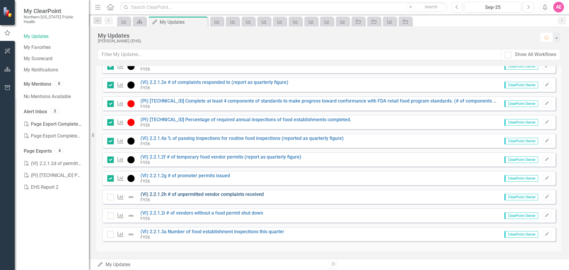
click at [205, 195] on link "(VI) 2.2.1.2h # of unpermitted vendor complaints received" at bounding box center [201, 194] width 123 height 6
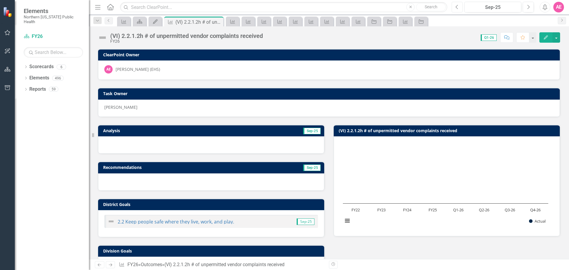
click at [458, 9] on icon "Previous" at bounding box center [456, 6] width 3 height 5
click at [457, 5] on icon "Previous" at bounding box center [456, 6] width 3 height 5
click at [529, 8] on icon "Next" at bounding box center [527, 6] width 3 height 5
click at [528, 4] on icon "Next" at bounding box center [527, 6] width 3 height 5
click at [266, 34] on div "(VI) 2.2.1.2h # of unpermitted vendor complaints received FY26" at bounding box center [187, 38] width 155 height 11
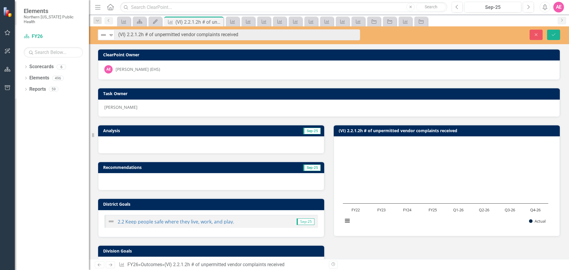
click at [418, 182] on rect "Interactive chart" at bounding box center [445, 185] width 211 height 89
click at [531, 36] on button "Close" at bounding box center [535, 35] width 13 height 10
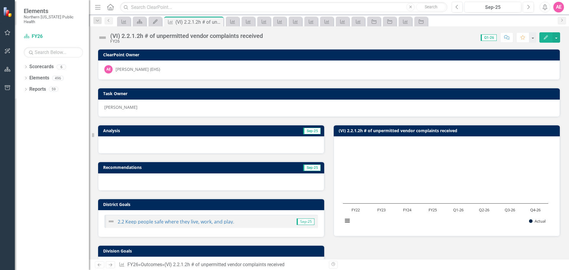
click at [382, 174] on rect "Interactive chart" at bounding box center [445, 185] width 211 height 89
drag, startPoint x: 353, startPoint y: 149, endPoint x: 364, endPoint y: 153, distance: 11.6
click at [353, 148] on rect "Interactive chart" at bounding box center [445, 185] width 211 height 89
click at [544, 37] on icon "Edit" at bounding box center [545, 37] width 5 height 4
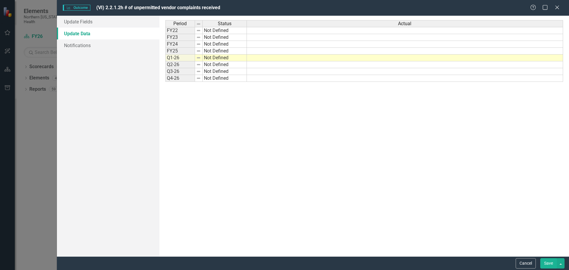
click at [526, 56] on td at bounding box center [405, 57] width 316 height 7
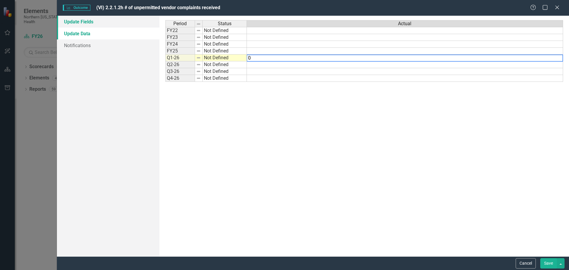
type textarea "0"
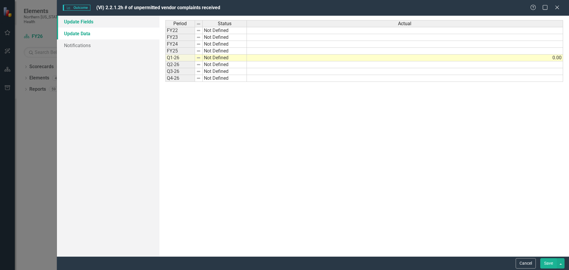
click at [92, 20] on link "Update Fields" at bounding box center [108, 22] width 102 height 12
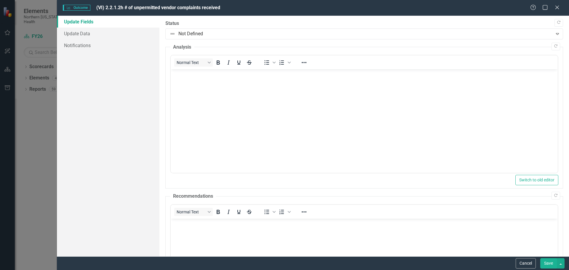
click at [184, 76] on p "Rich Text Area. Press ALT-0 for help." at bounding box center [364, 74] width 384 height 7
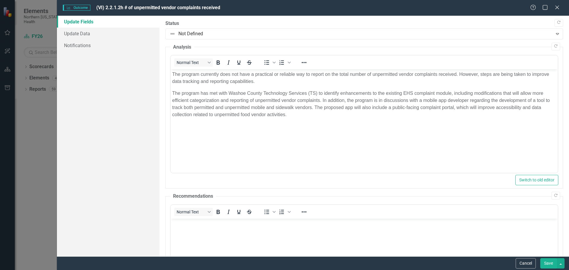
click at [550, 264] on button "Save" at bounding box center [548, 263] width 17 height 10
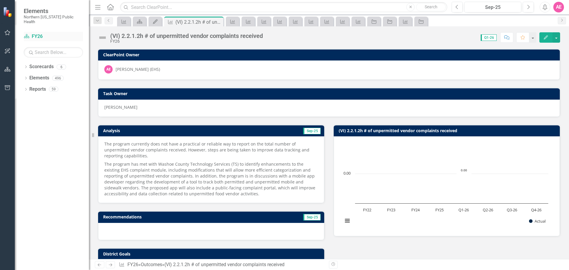
click at [32, 33] on link "Scorecard FY26" at bounding box center [53, 36] width 59 height 7
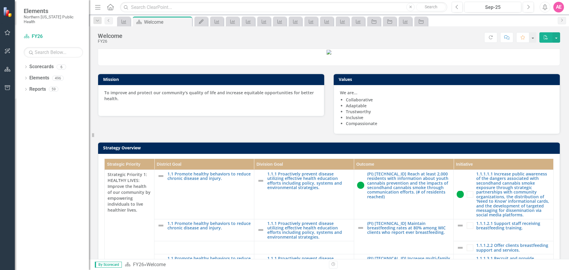
click at [7, 31] on icon "button" at bounding box center [8, 32] width 6 height 5
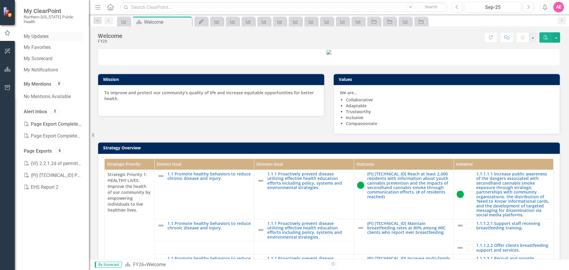
click at [36, 32] on div "My Updates" at bounding box center [53, 37] width 59 height 10
click at [23, 32] on div "My Updates My Favorites My Scorecard My Notifications My Mentions 0 No Mentions…" at bounding box center [52, 151] width 74 height 238
click at [34, 33] on link "My Updates" at bounding box center [53, 36] width 59 height 7
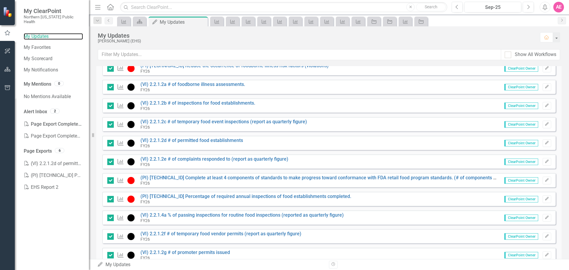
scroll to position [424, 0]
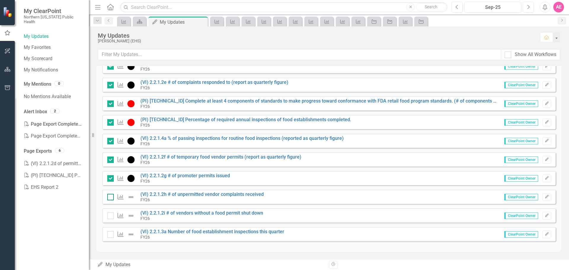
click at [110, 198] on div at bounding box center [110, 197] width 7 height 7
click at [110, 198] on input "checkbox" at bounding box center [109, 196] width 4 height 4
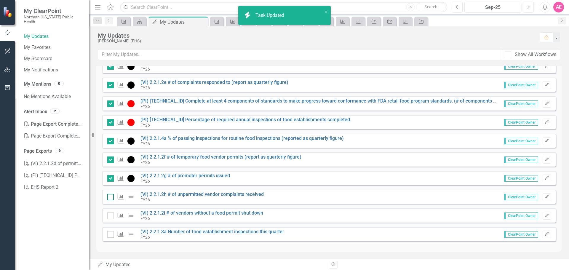
checkbox input "true"
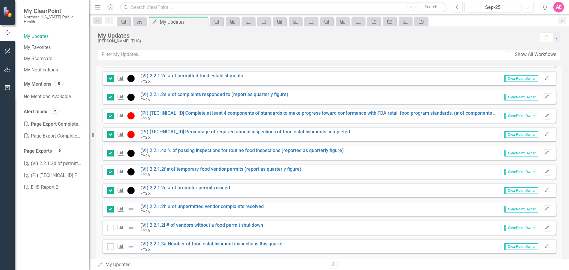
scroll to position [415, 0]
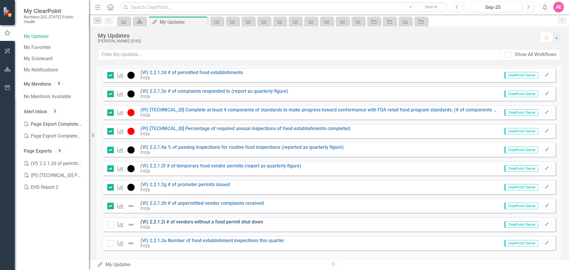
click at [215, 220] on link "(VI) 2.2.1.2i # of vendors without a food permit shut down" at bounding box center [201, 222] width 123 height 6
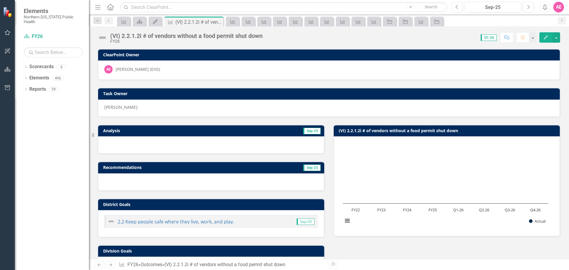
click at [265, 37] on div "(VI) 2.2.1.2i # of vendors without a food permit shut down FY26" at bounding box center [187, 38] width 155 height 11
drag, startPoint x: 267, startPoint y: 37, endPoint x: 121, endPoint y: 30, distance: 145.9
click at [114, 33] on div "(VI) 2.2.1.2i # of vendors without a food permit shut down FY26 Score: 0.00 Q1-…" at bounding box center [329, 35] width 480 height 18
drag, startPoint x: 263, startPoint y: 29, endPoint x: 270, endPoint y: 36, distance: 9.6
click at [263, 29] on div "(VI) 2.2.1.2i # of vendors without a food permit shut down FY26 Score: 0.00 Q1-…" at bounding box center [329, 35] width 480 height 18
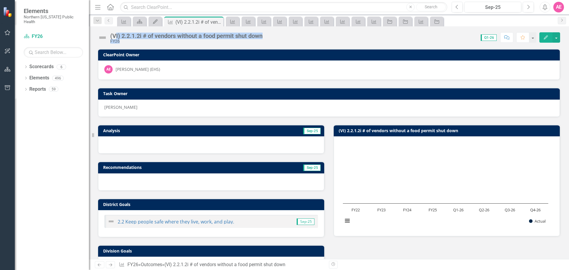
click at [270, 36] on div "Score: 0.00 Q1-26 Completed Comment Favorite Edit" at bounding box center [412, 37] width 294 height 10
drag, startPoint x: 268, startPoint y: 34, endPoint x: 110, endPoint y: 38, distance: 158.5
click at [110, 38] on div "(VI) 2.2.1.2i # of vendors without a food permit shut down FY26 Score: 0.00 Q1-…" at bounding box center [329, 35] width 480 height 18
copy div "(VI) 2.2.1.2i # of vendors without a food permit shut down FY26 Score: 0.00"
click at [407, 175] on rect "Interactive chart" at bounding box center [445, 185] width 211 height 89
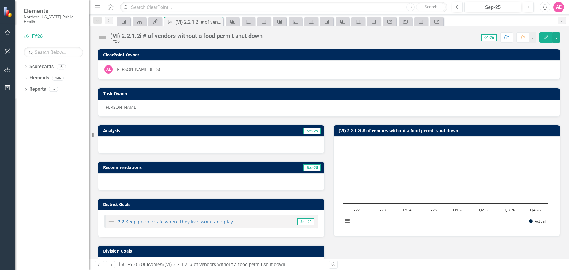
click at [377, 245] on div "Analysis Sep-25 Recommendations Sep-25 District Goals 2.2 Keep people safe wher…" at bounding box center [328, 219] width 471 height 204
drag, startPoint x: 268, startPoint y: 36, endPoint x: 110, endPoint y: 39, distance: 157.6
click at [110, 39] on div "(VI) 2.2.1.2i # of vendors without a food permit shut down FY26 Score: 0.00 Q1-…" at bounding box center [329, 35] width 480 height 18
copy div "(VI) 2.2.1.2i # of vendors without a food permit shut down FY26 Score: 0.00"
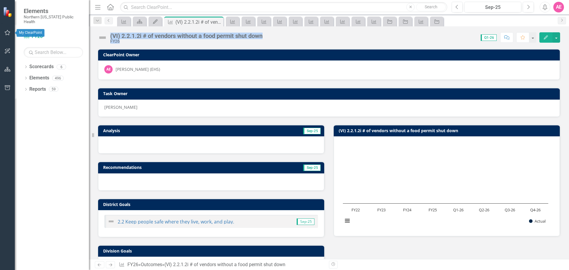
click at [8, 31] on icon "button" at bounding box center [7, 32] width 6 height 5
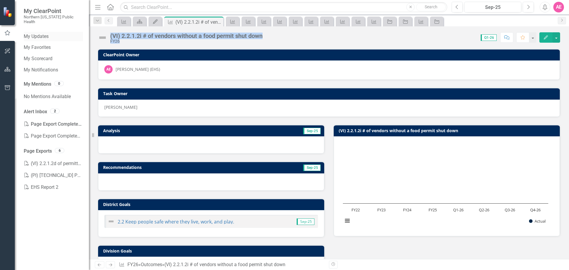
click at [45, 33] on link "My Updates" at bounding box center [53, 36] width 59 height 7
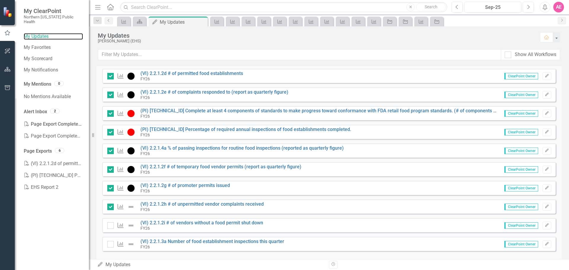
scroll to position [424, 0]
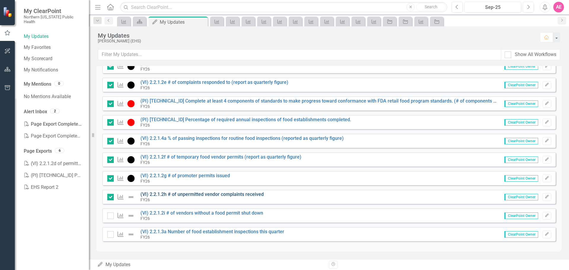
click at [224, 195] on link "(VI) 2.2.1.2h # of unpermitted vendor complaints received" at bounding box center [201, 194] width 123 height 6
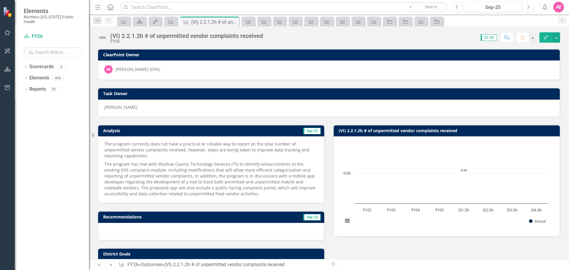
click at [545, 33] on button "Edit" at bounding box center [545, 37] width 13 height 10
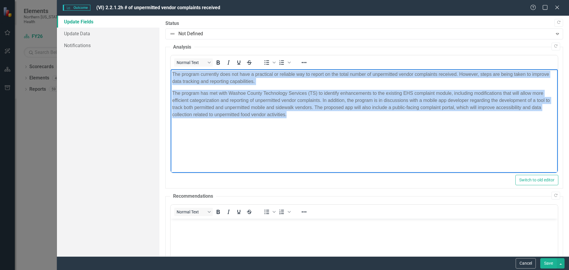
drag, startPoint x: 293, startPoint y: 113, endPoint x: 191, endPoint y: 77, distance: 108.2
click at [170, 71] on html "The program currently does not have a practical or reliable way to report on th…" at bounding box center [363, 113] width 387 height 89
copy body "The program currently does not have a practical or reliable way to report on th…"
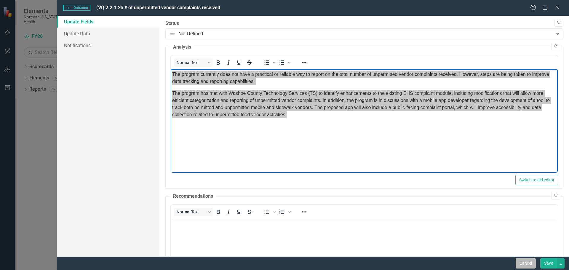
click at [525, 263] on button "Cancel" at bounding box center [525, 263] width 20 height 10
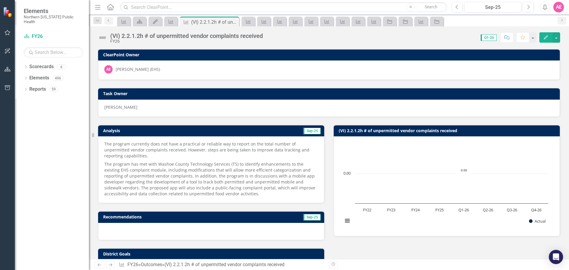
click at [7, 33] on icon "button" at bounding box center [7, 32] width 6 height 5
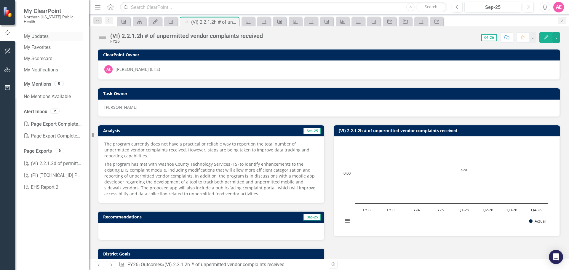
click at [44, 33] on link "My Updates" at bounding box center [53, 36] width 59 height 7
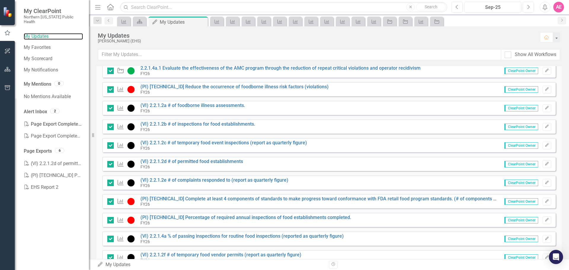
scroll to position [424, 0]
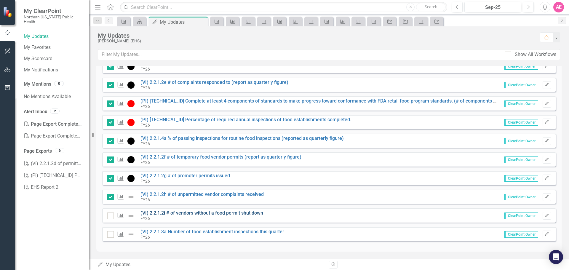
click at [167, 213] on link "(VI) 2.2.1.2i # of vendors without a food permit shut down" at bounding box center [201, 213] width 123 height 6
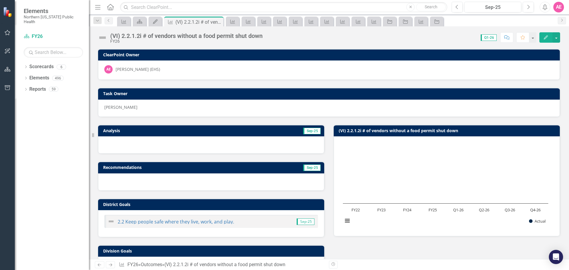
click at [545, 37] on icon "Edit" at bounding box center [545, 37] width 5 height 4
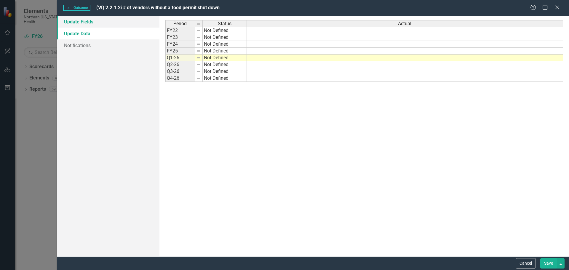
click at [86, 18] on link "Update Fields" at bounding box center [108, 22] width 102 height 12
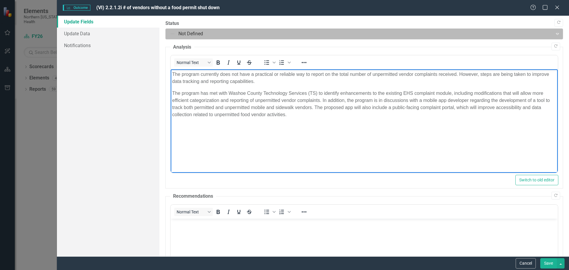
click at [176, 31] on div at bounding box center [358, 34] width 379 height 8
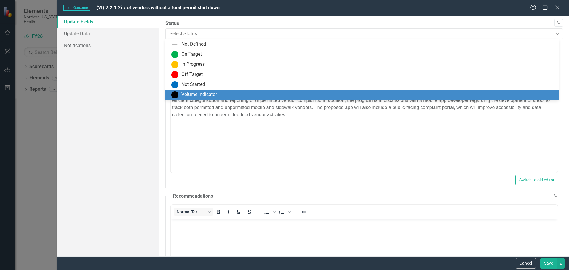
click at [186, 91] on div "Volume Indicator" at bounding box center [199, 94] width 36 height 7
click at [171, 34] on div at bounding box center [358, 34] width 379 height 8
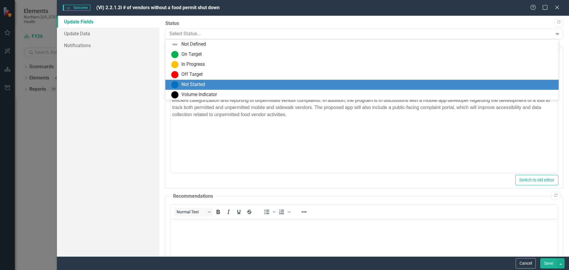
click at [180, 87] on div "Not Started" at bounding box center [363, 84] width 384 height 7
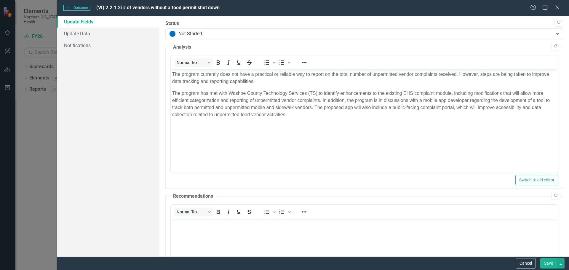
click at [546, 260] on button "Save" at bounding box center [548, 263] width 17 height 10
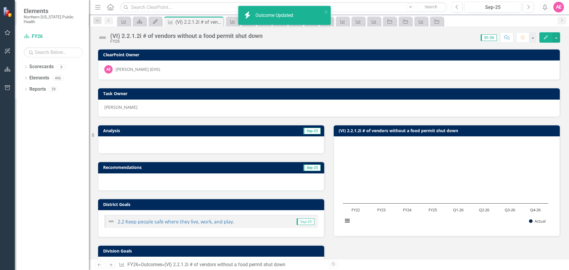
click at [5, 32] on icon "button" at bounding box center [8, 32] width 6 height 5
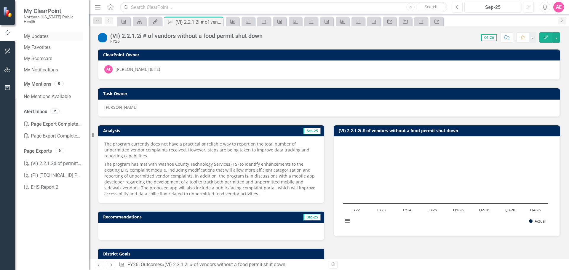
click at [36, 33] on link "My Updates" at bounding box center [53, 36] width 59 height 7
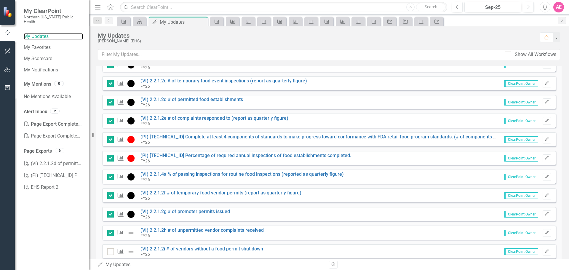
scroll to position [424, 0]
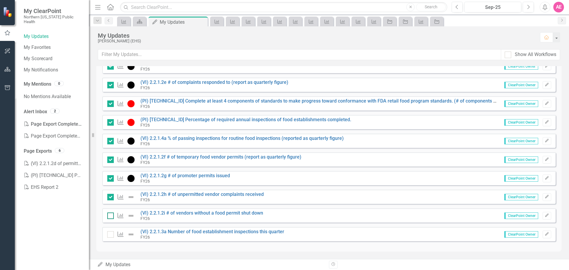
click at [110, 216] on input "checkbox" at bounding box center [109, 214] width 4 height 4
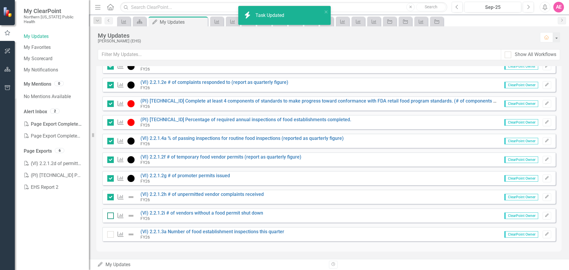
checkbox input "true"
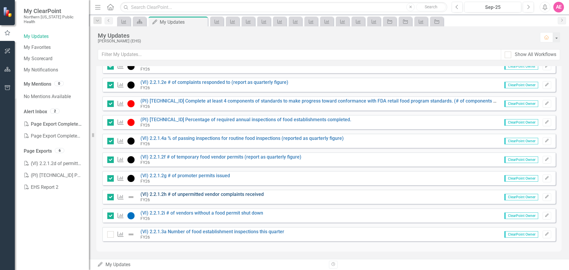
click at [170, 194] on link "(VI) 2.2.1.2h # of unpermitted vendor complaints received" at bounding box center [201, 194] width 123 height 6
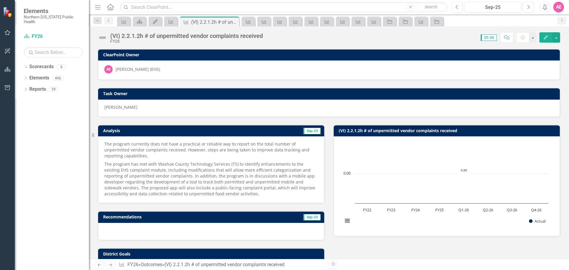
click at [546, 35] on icon "Edit" at bounding box center [545, 37] width 5 height 4
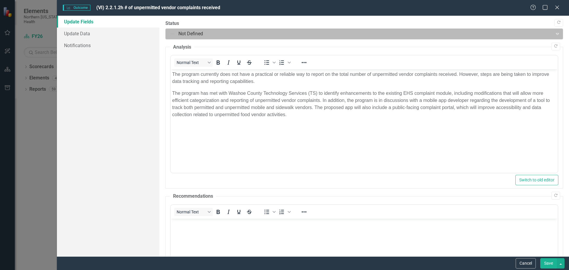
click at [199, 36] on div at bounding box center [358, 34] width 379 height 8
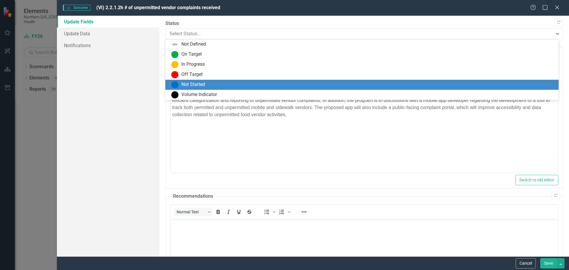
click at [203, 84] on div "Not Started" at bounding box center [193, 84] width 24 height 7
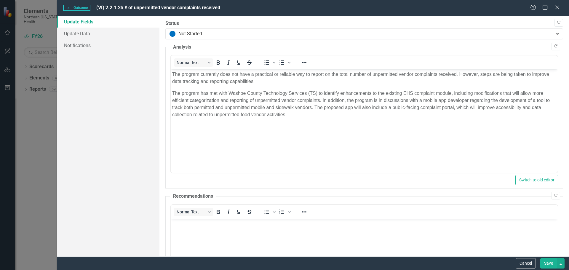
click at [549, 266] on button "Save" at bounding box center [548, 263] width 17 height 10
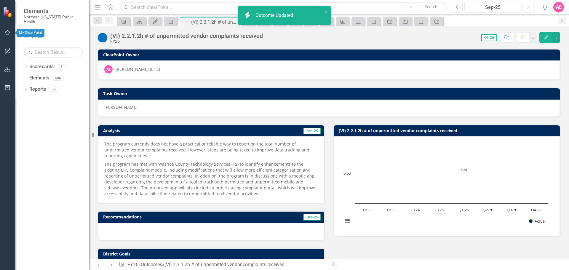
click at [5, 29] on button "button" at bounding box center [7, 33] width 13 height 12
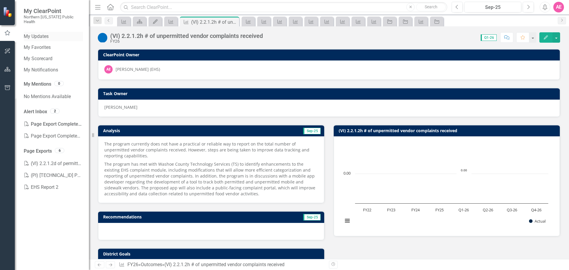
click at [36, 33] on link "My Updates" at bounding box center [53, 36] width 59 height 7
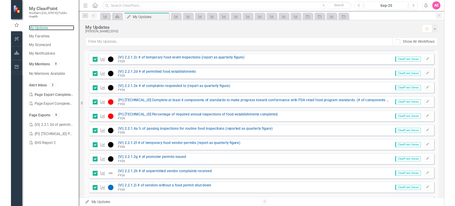
scroll to position [424, 0]
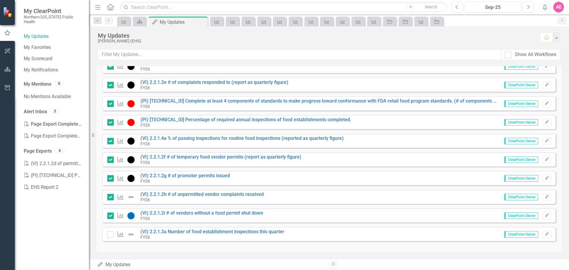
click at [455, 260] on div "My Updates My Updates Revision History" at bounding box center [329, 264] width 480 height 11
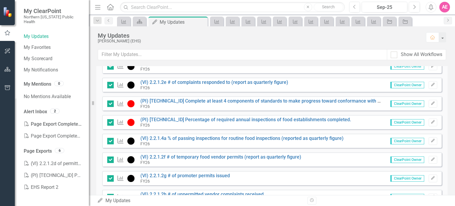
click at [272, 177] on div "Outcome (VI) 2.2.1.2g # of promoter permits issued FY26 ClearPoint Owner Edit" at bounding box center [271, 178] width 339 height 14
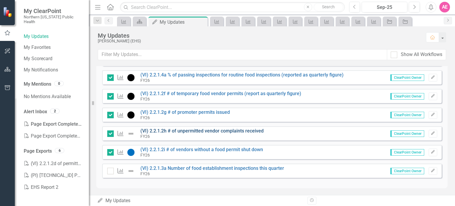
click at [196, 131] on link "(VI) 2.2.1.2h # of unpermitted vendor complaints received" at bounding box center [201, 131] width 123 height 6
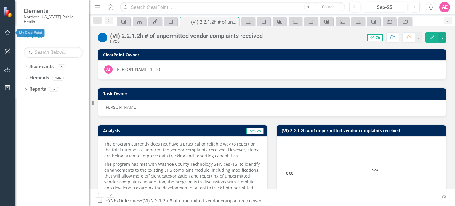
click at [9, 35] on button "button" at bounding box center [7, 33] width 13 height 12
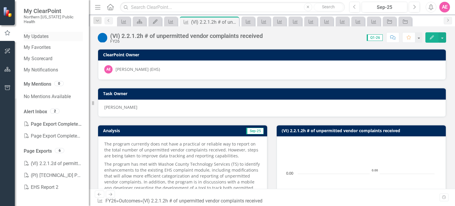
click at [42, 33] on link "My Updates" at bounding box center [53, 36] width 59 height 7
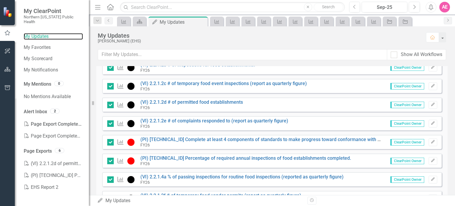
scroll to position [487, 0]
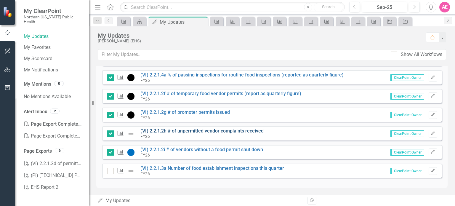
click at [182, 131] on link "(VI) 2.2.1.2h # of unpermitted vendor complaints received" at bounding box center [201, 131] width 123 height 6
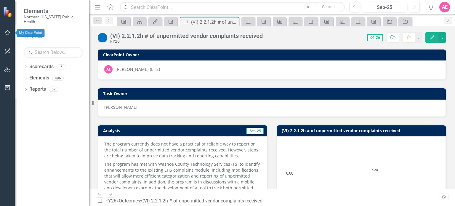
click at [4, 30] on icon "button" at bounding box center [7, 32] width 6 height 5
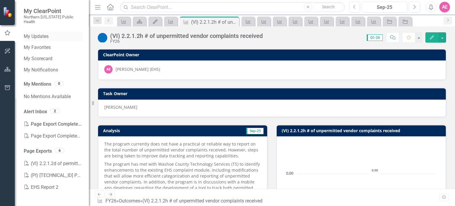
click at [42, 34] on link "My Updates" at bounding box center [53, 36] width 59 height 7
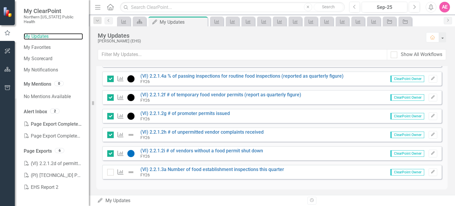
scroll to position [487, 0]
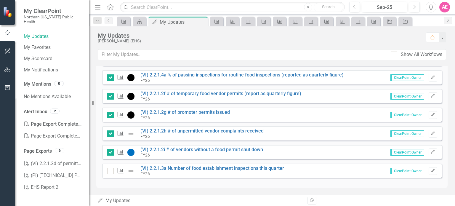
click at [132, 136] on img at bounding box center [130, 133] width 7 height 7
click at [194, 130] on link "(VI) 2.2.1.2h # of unpermitted vendor complaints received" at bounding box center [201, 131] width 123 height 6
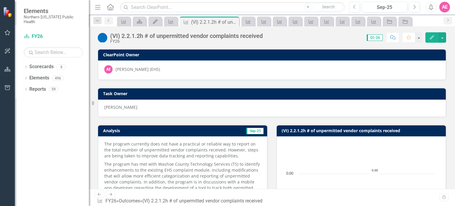
click at [431, 35] on icon "Edit" at bounding box center [431, 37] width 5 height 4
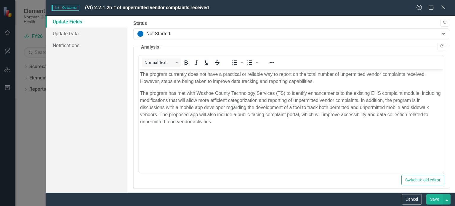
click at [436, 195] on button "Save" at bounding box center [434, 199] width 17 height 10
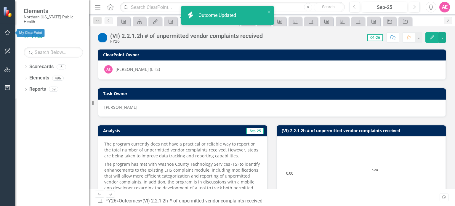
click at [6, 31] on icon "button" at bounding box center [7, 32] width 6 height 5
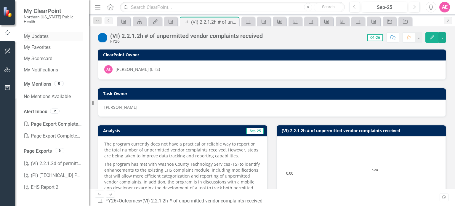
click at [41, 33] on link "My Updates" at bounding box center [53, 36] width 59 height 7
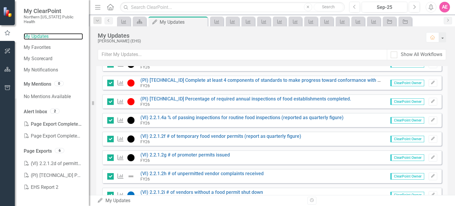
scroll to position [487, 0]
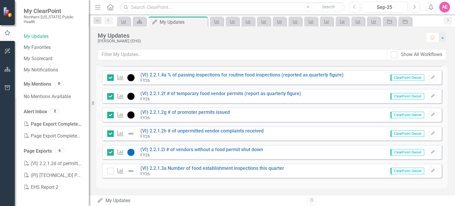
click at [129, 134] on img at bounding box center [130, 133] width 7 height 7
click at [109, 134] on input "checkbox" at bounding box center [109, 132] width 4 height 4
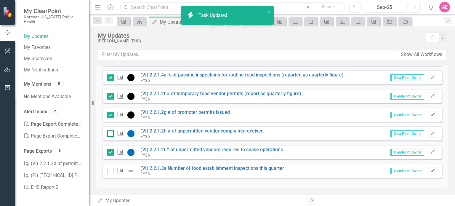
click at [110, 132] on input "checkbox" at bounding box center [109, 132] width 4 height 4
checkbox input "true"
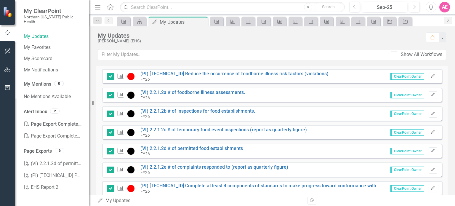
scroll to position [339, 0]
